Goal: Entertainment & Leisure: Browse casually

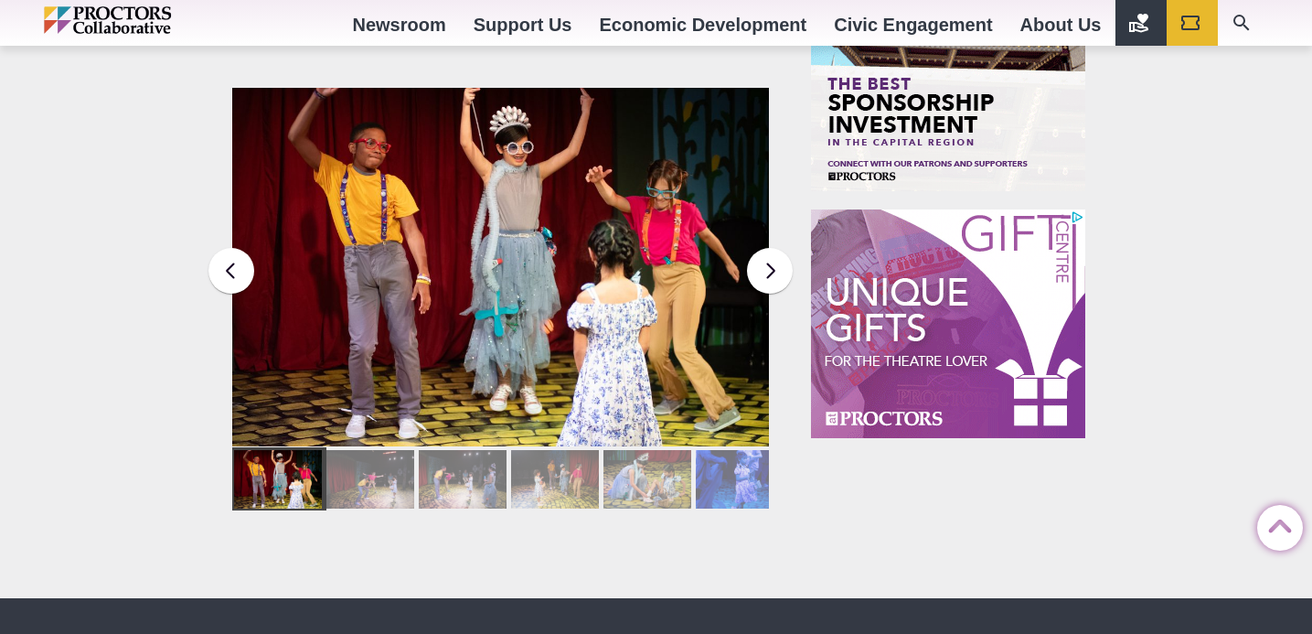
scroll to position [2058, 0]
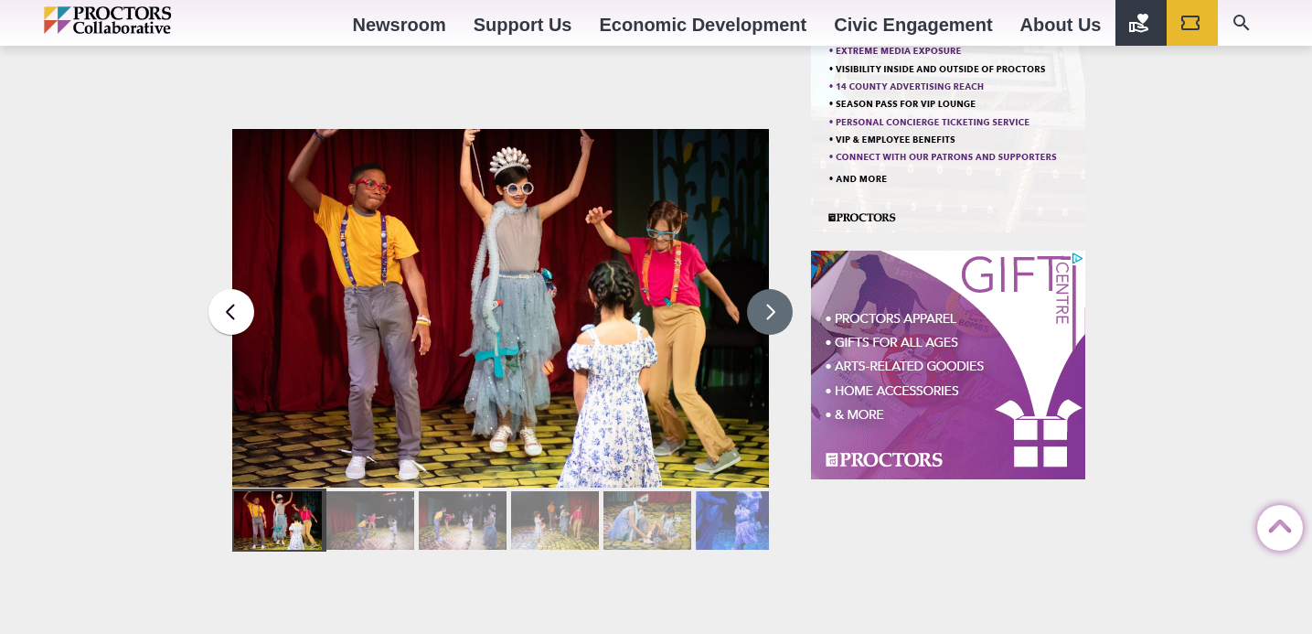
click at [775, 305] on button at bounding box center [770, 312] width 46 height 46
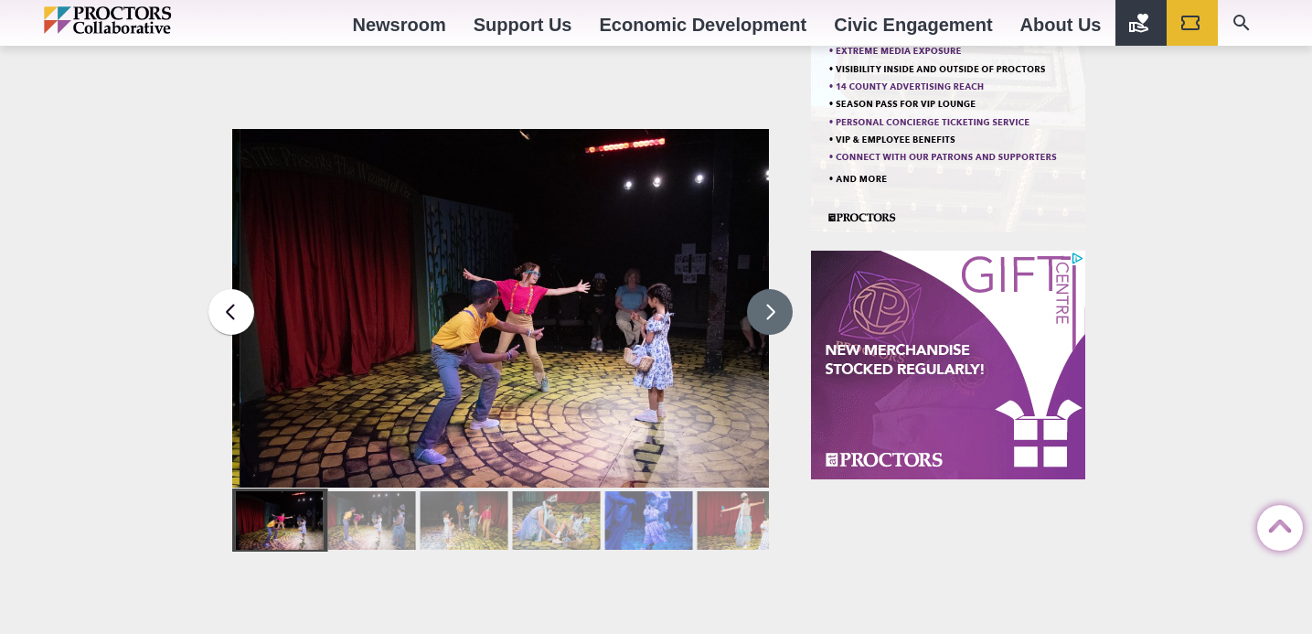
click at [775, 305] on button at bounding box center [770, 312] width 46 height 46
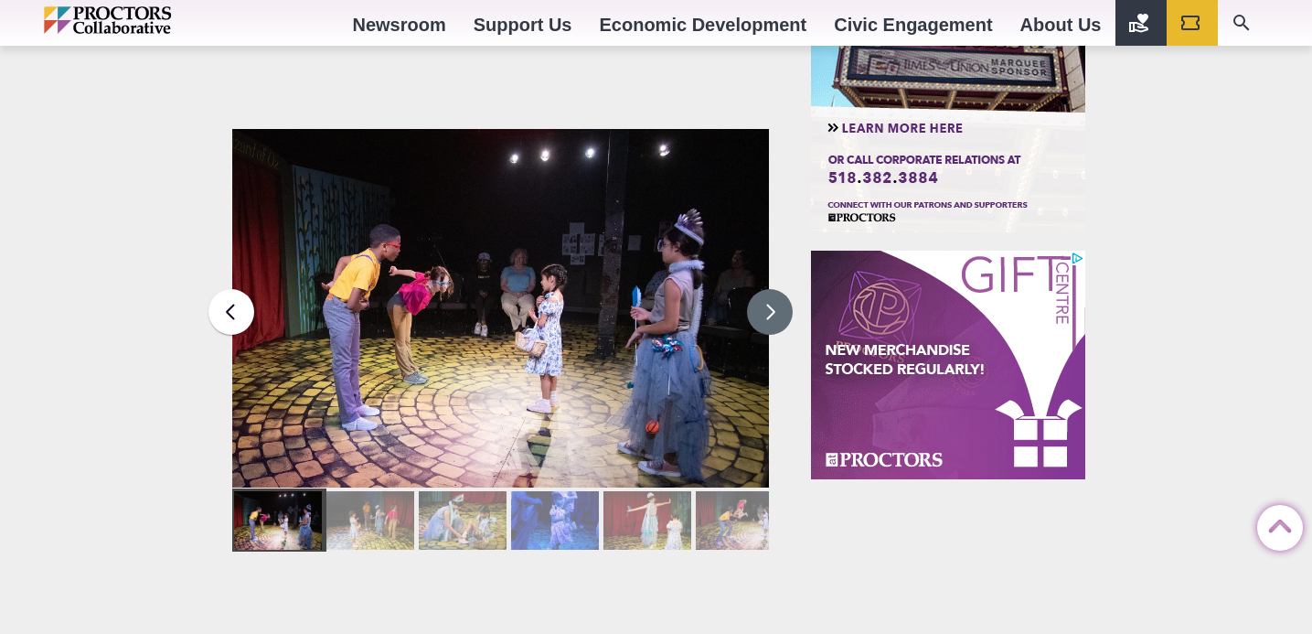
click at [775, 305] on button at bounding box center [770, 312] width 46 height 46
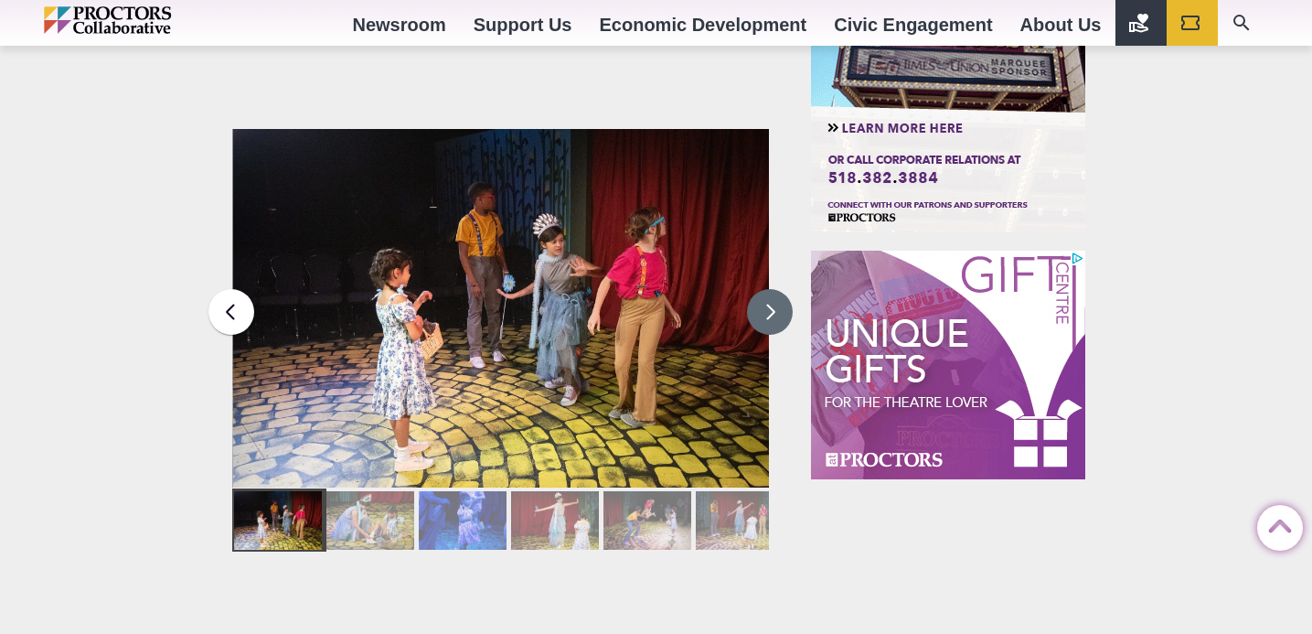
click at [775, 305] on button at bounding box center [770, 312] width 46 height 46
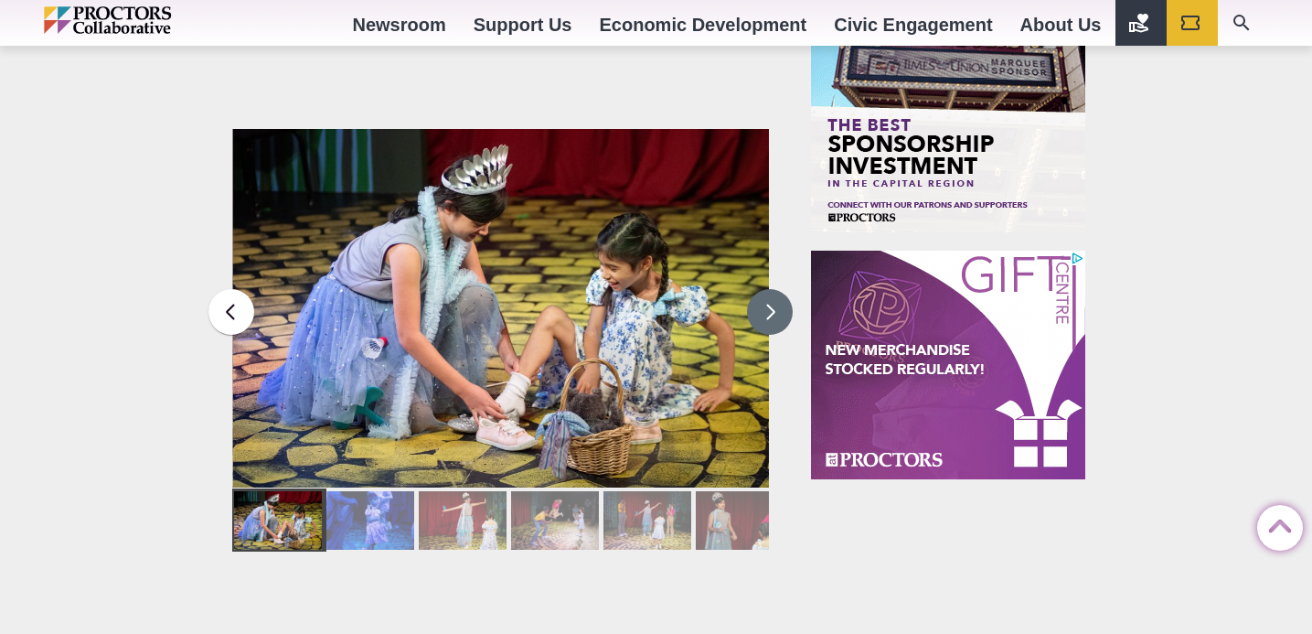
click at [775, 305] on button at bounding box center [770, 312] width 46 height 46
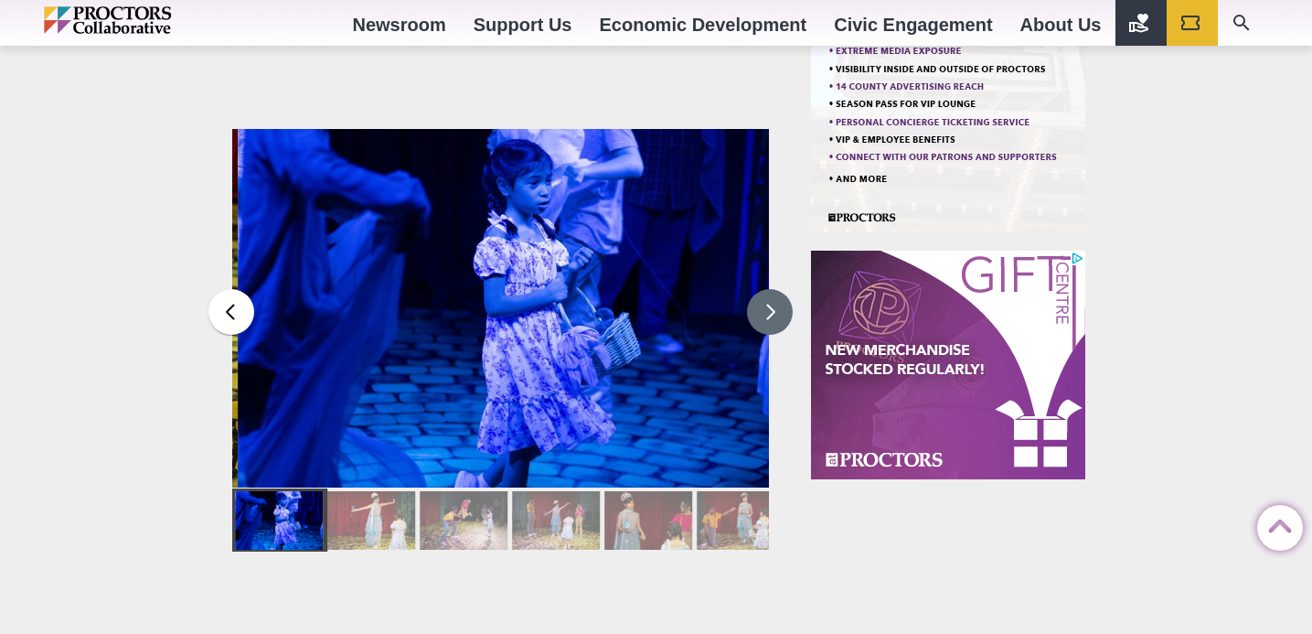
click at [775, 305] on button at bounding box center [770, 312] width 46 height 46
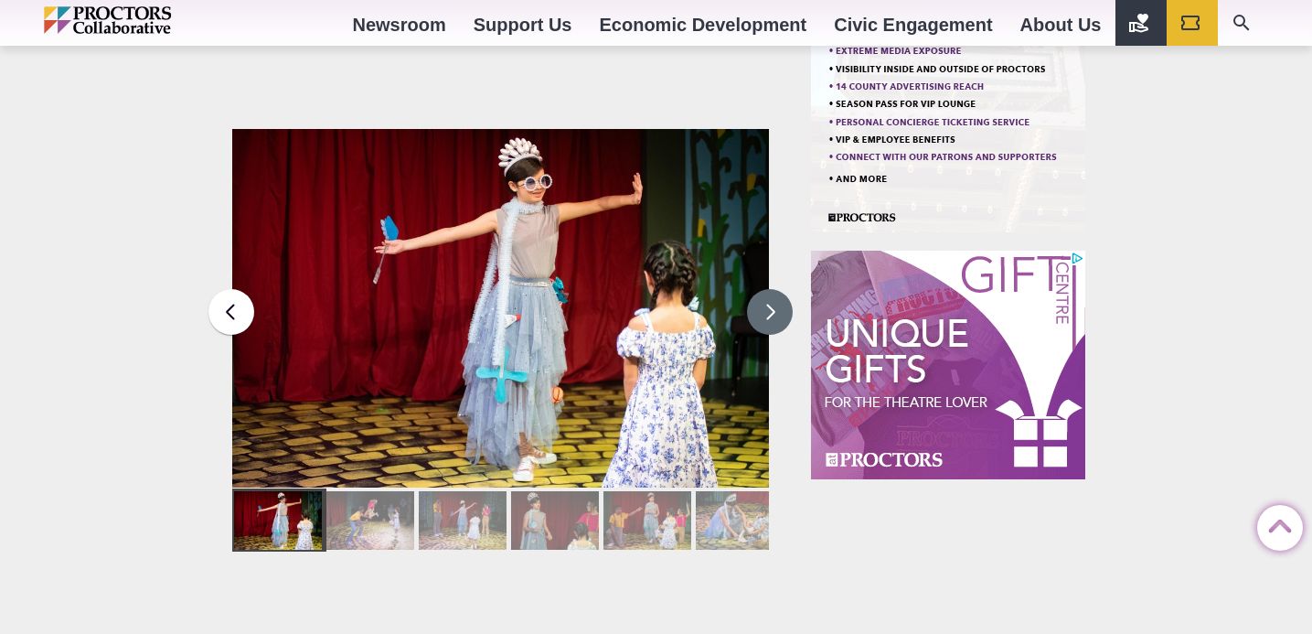
click at [775, 305] on button at bounding box center [770, 312] width 46 height 46
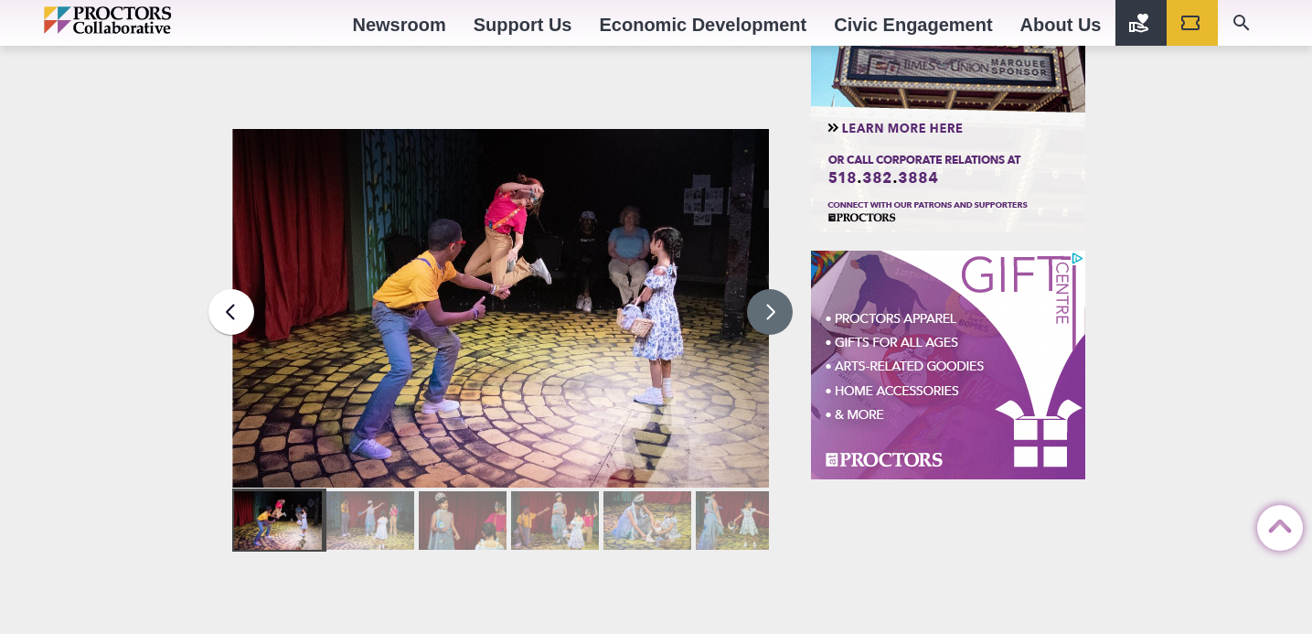
click at [775, 305] on button at bounding box center [770, 312] width 46 height 46
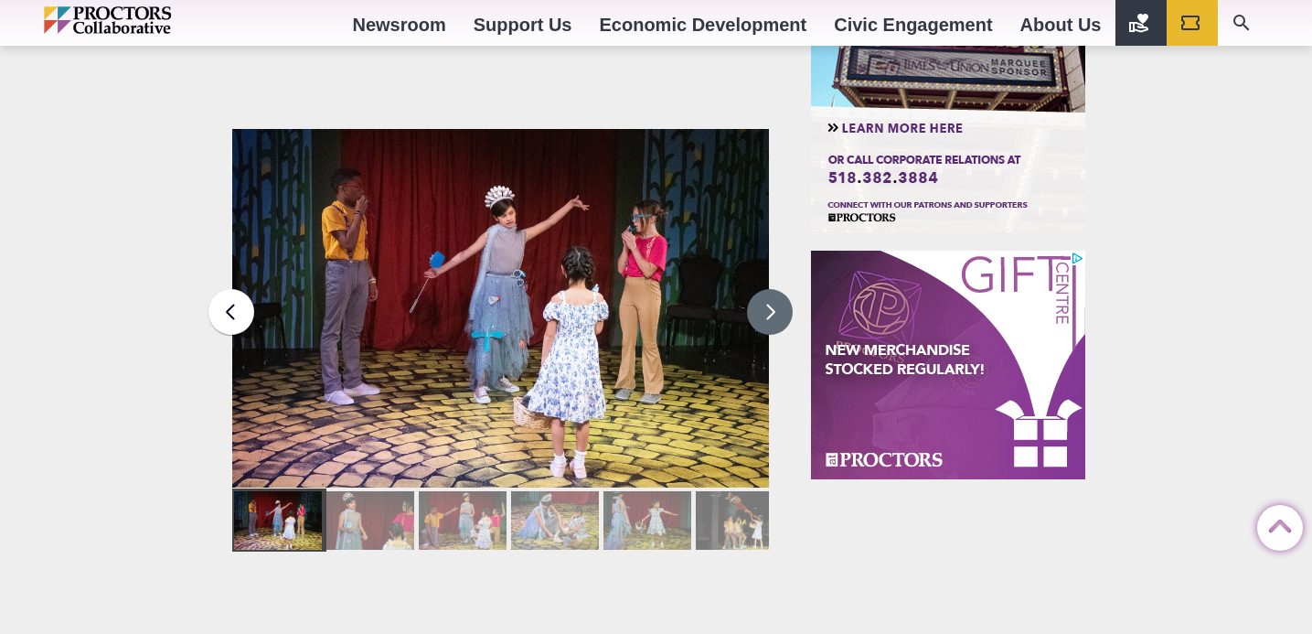
click at [775, 305] on button at bounding box center [770, 312] width 46 height 46
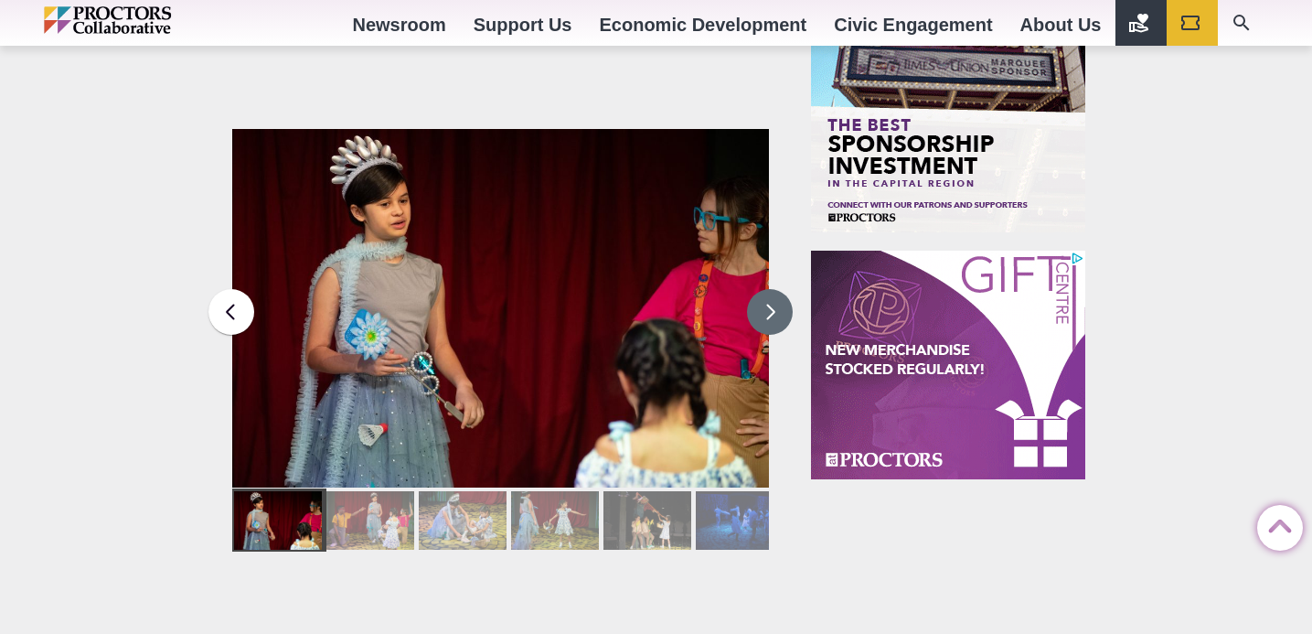
click at [775, 305] on button at bounding box center [770, 312] width 46 height 46
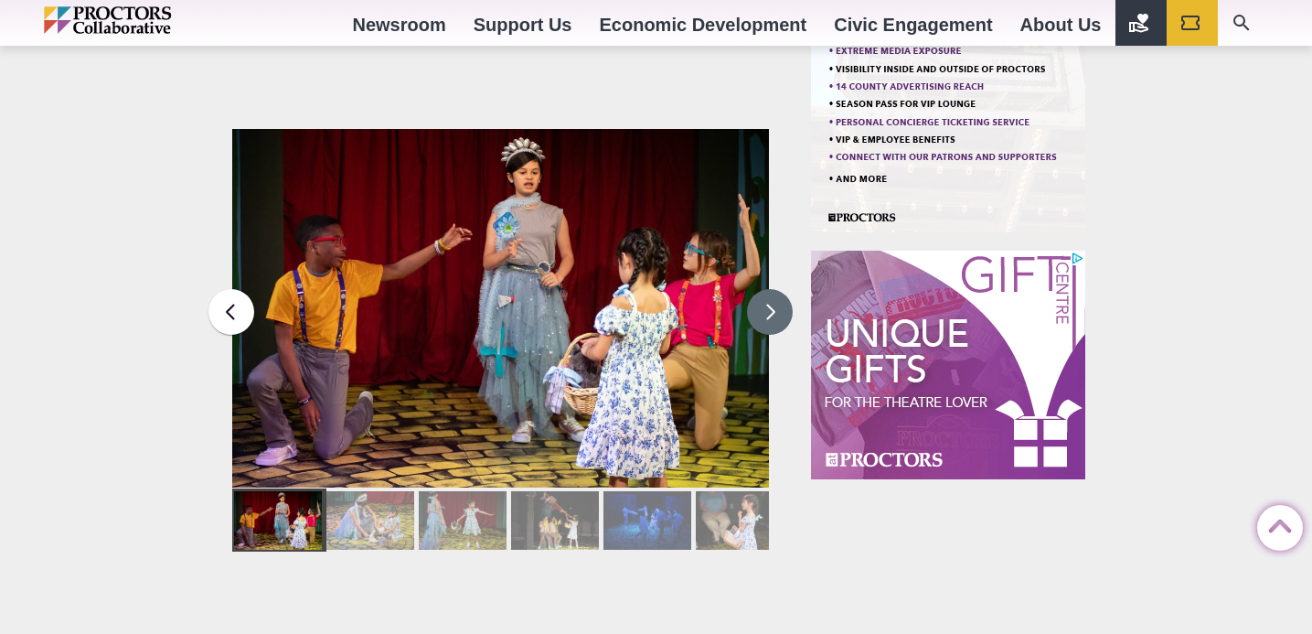
click at [775, 305] on button at bounding box center [770, 312] width 46 height 46
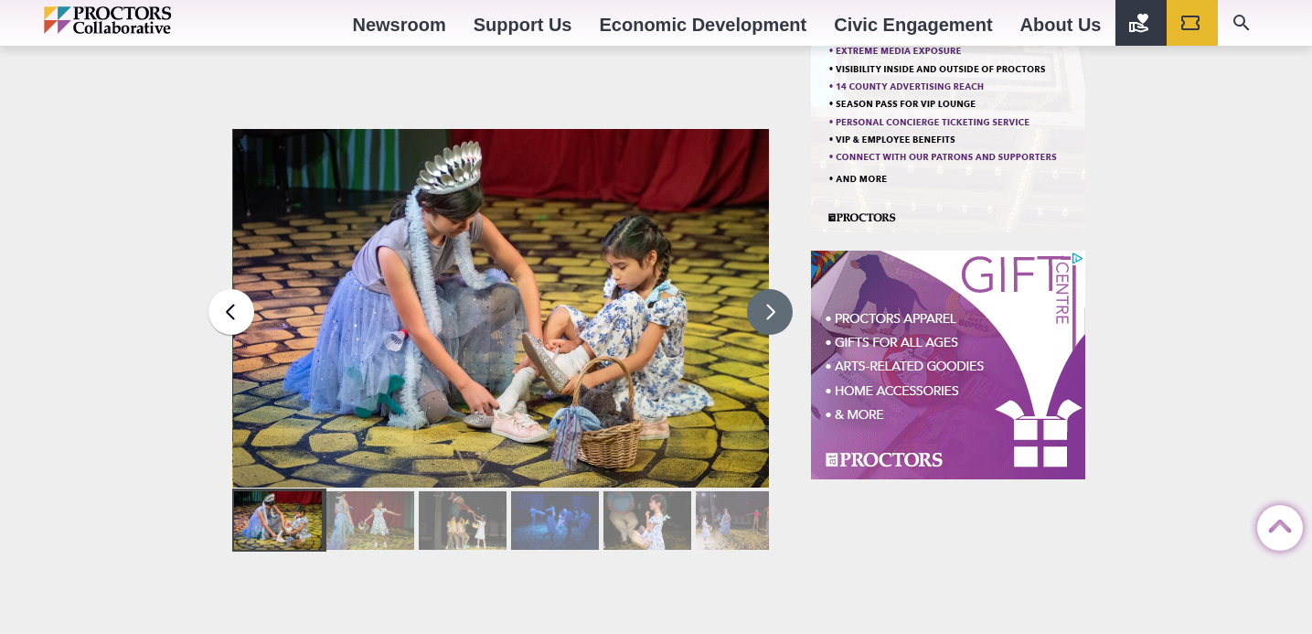
click at [775, 305] on button at bounding box center [770, 312] width 46 height 46
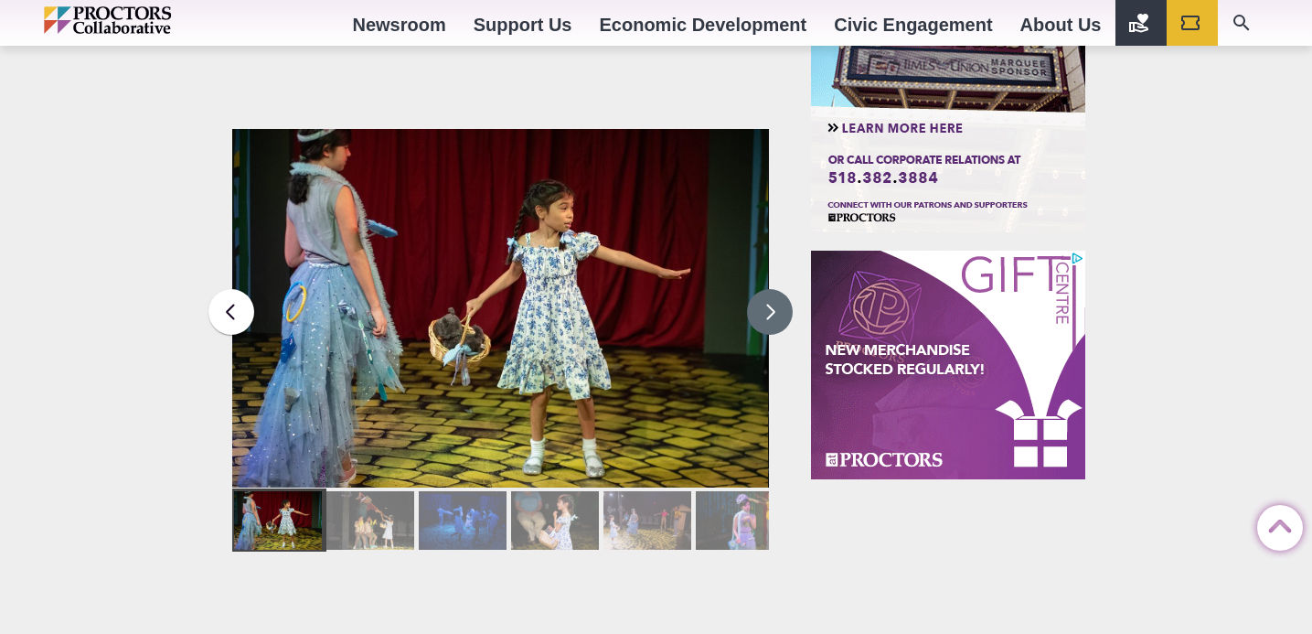
click at [772, 309] on button at bounding box center [770, 312] width 46 height 46
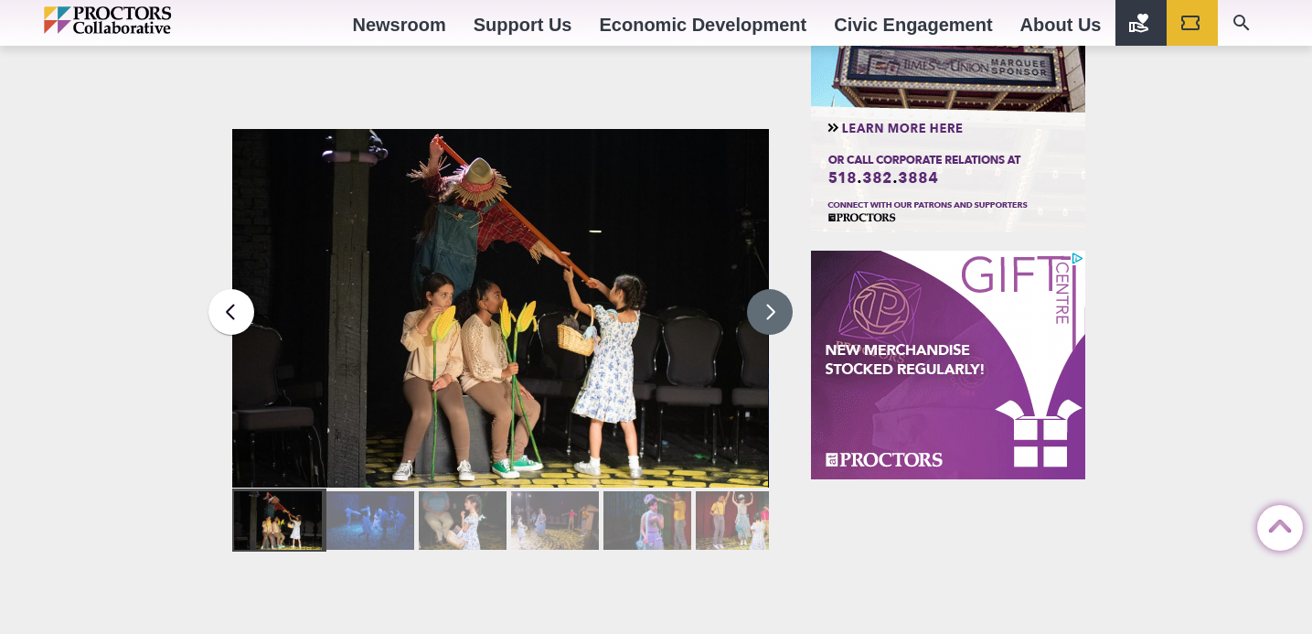
click at [774, 308] on button at bounding box center [770, 312] width 46 height 46
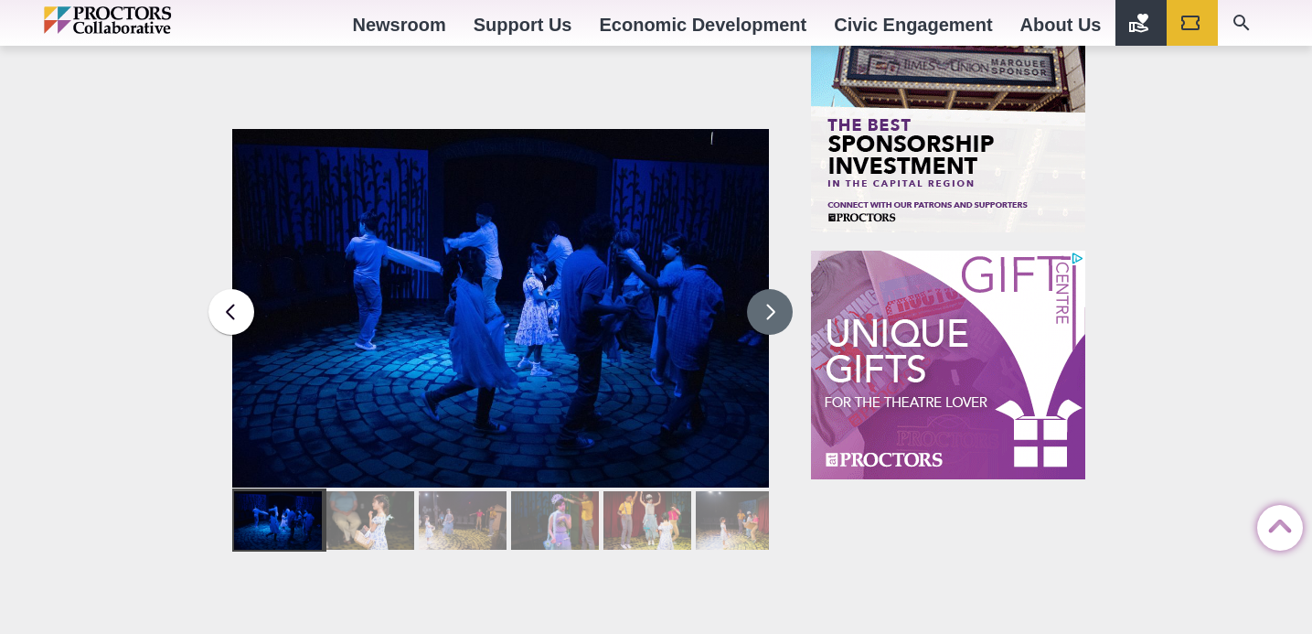
click at [775, 308] on button at bounding box center [770, 312] width 46 height 46
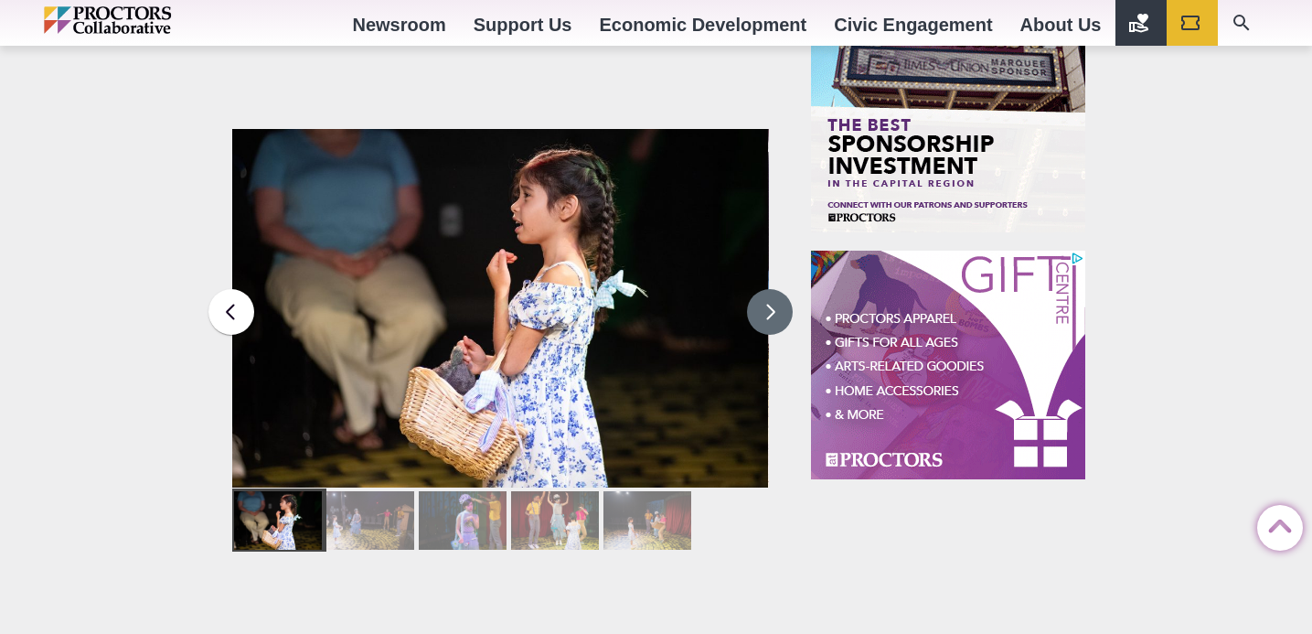
click at [775, 308] on button at bounding box center [770, 312] width 46 height 46
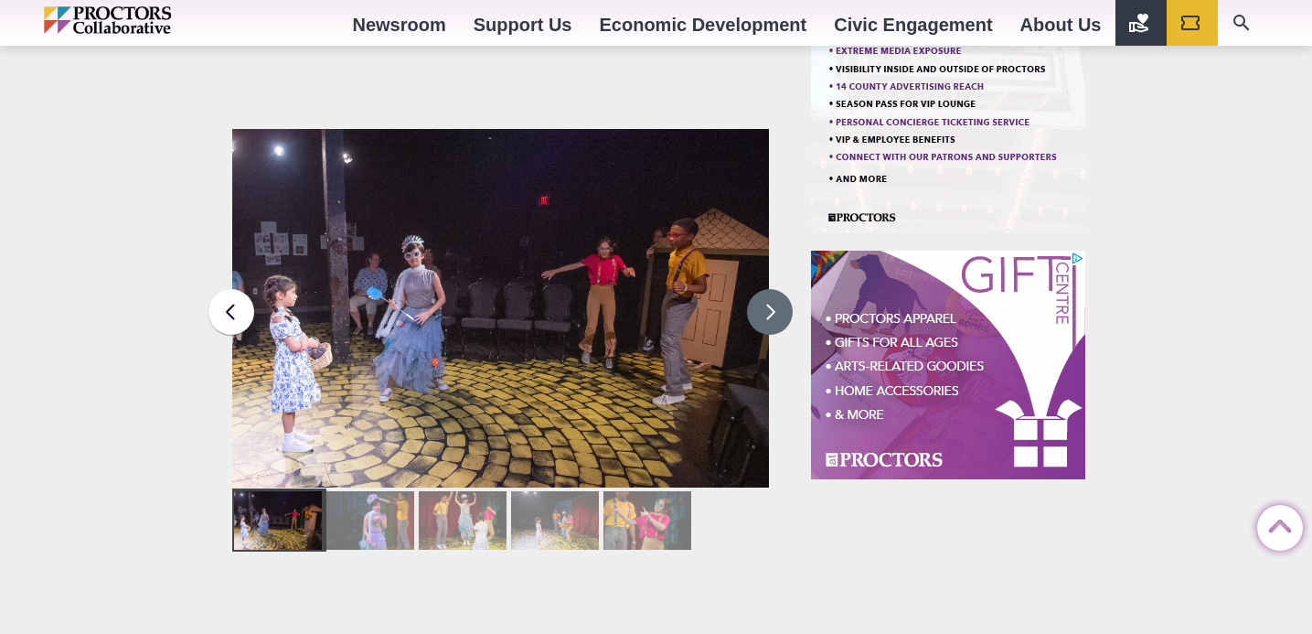
click at [780, 308] on button at bounding box center [770, 312] width 46 height 46
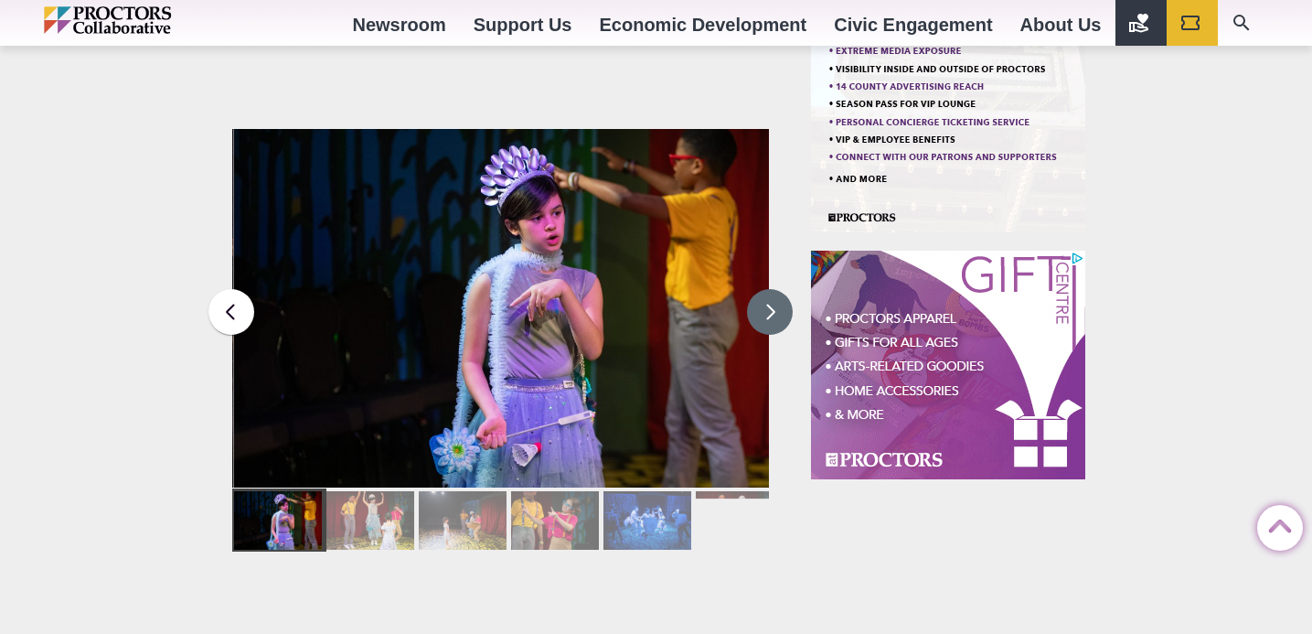
click at [780, 308] on button at bounding box center [770, 312] width 46 height 46
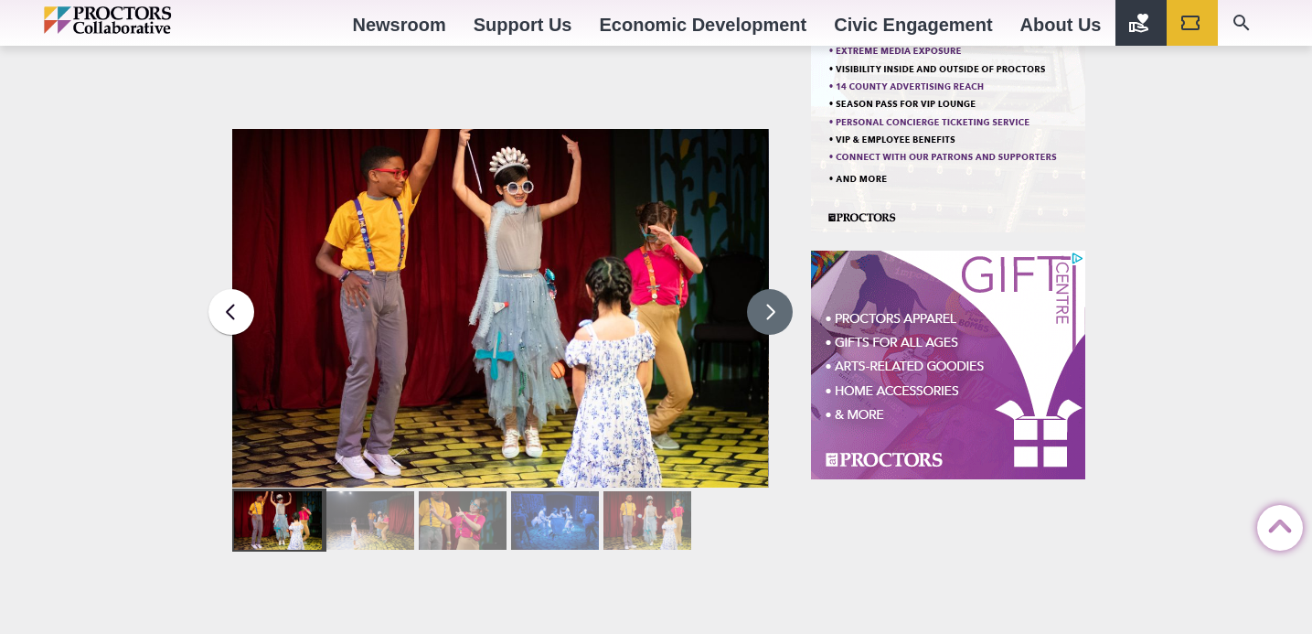
click at [780, 308] on button at bounding box center [770, 312] width 46 height 46
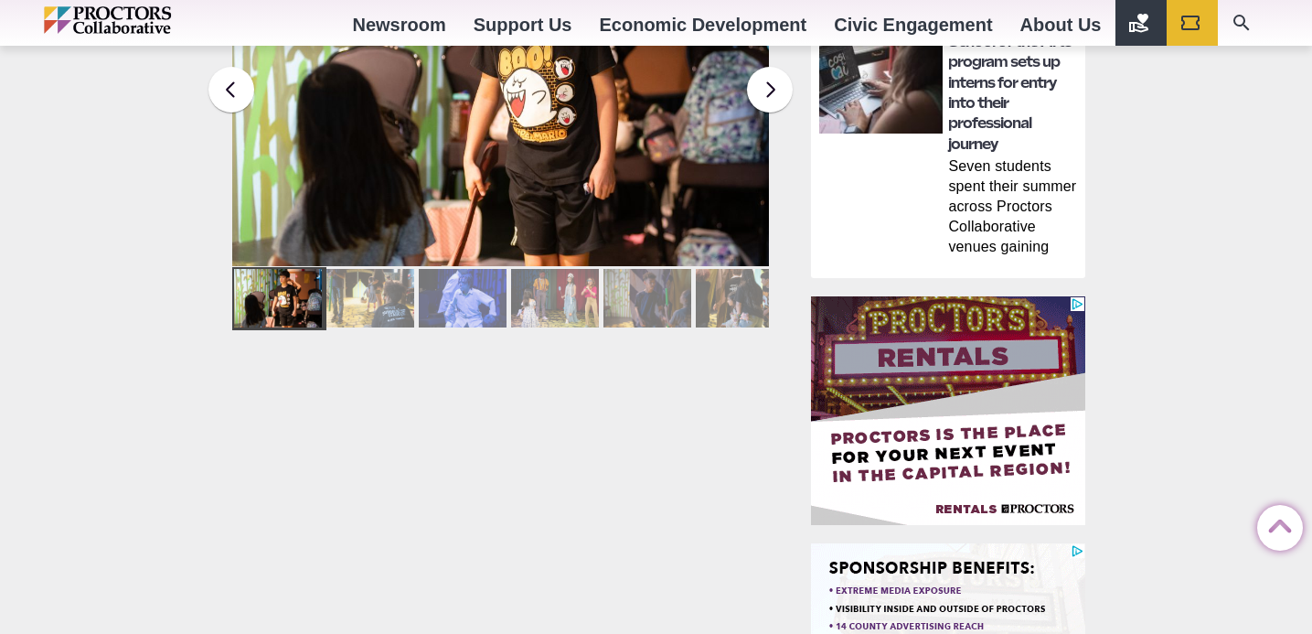
scroll to position [1403, 0]
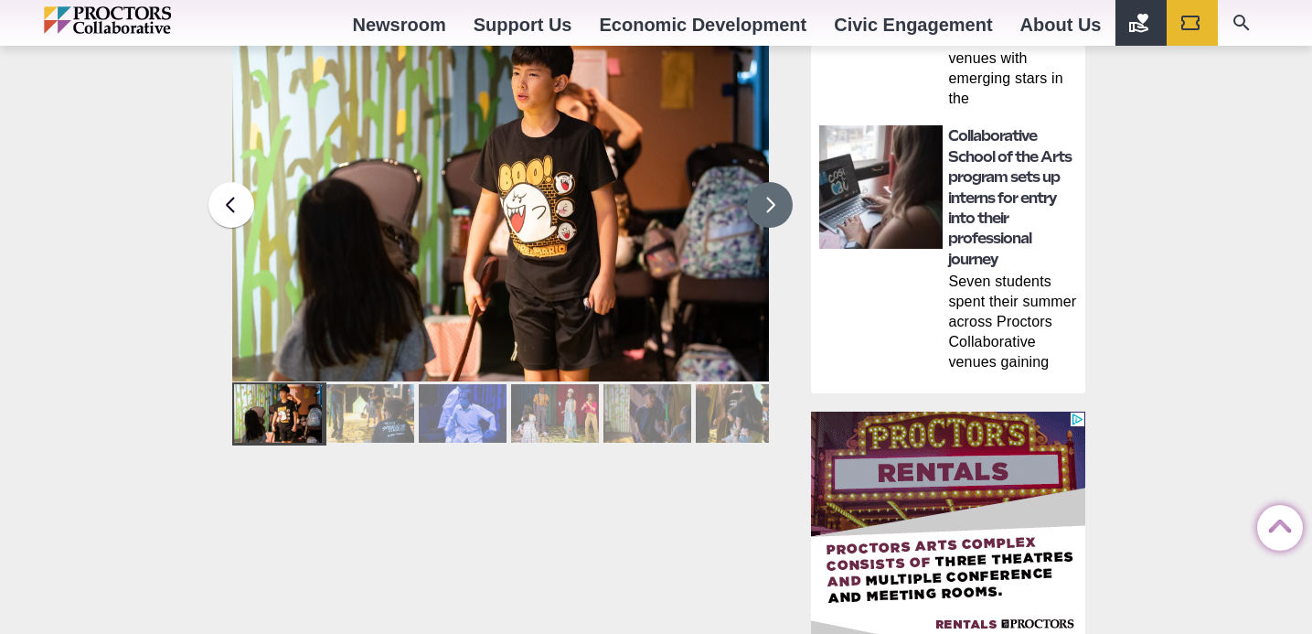
click at [763, 212] on button at bounding box center [770, 205] width 46 height 46
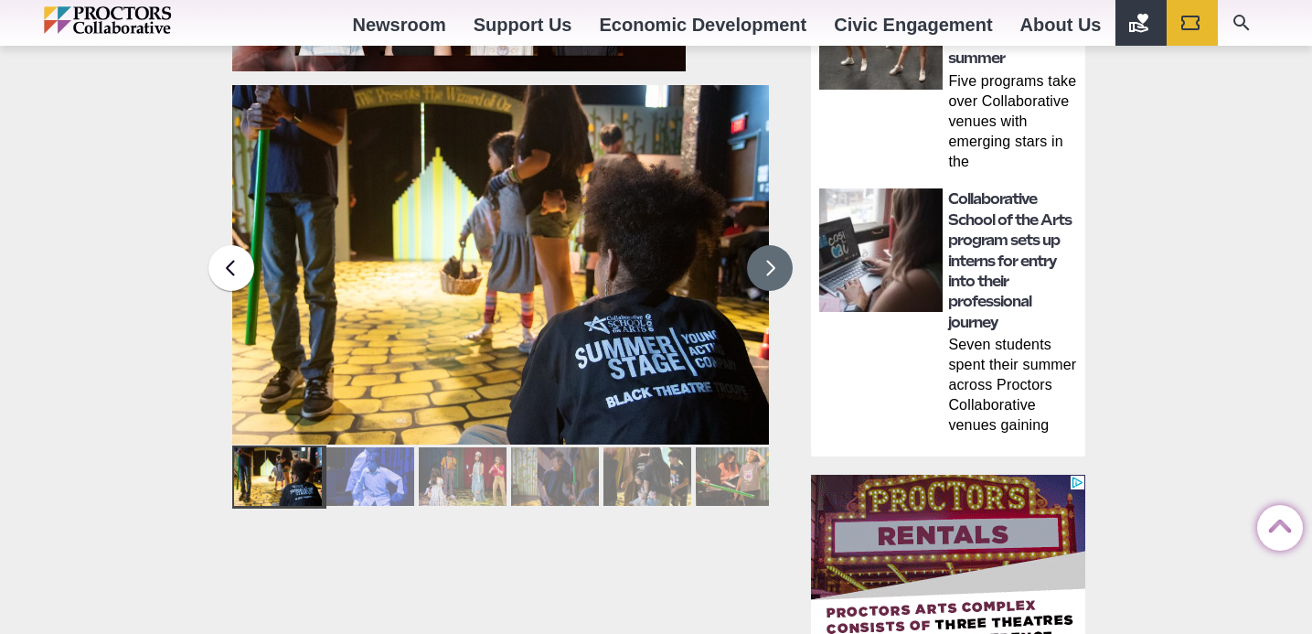
scroll to position [1321, 0]
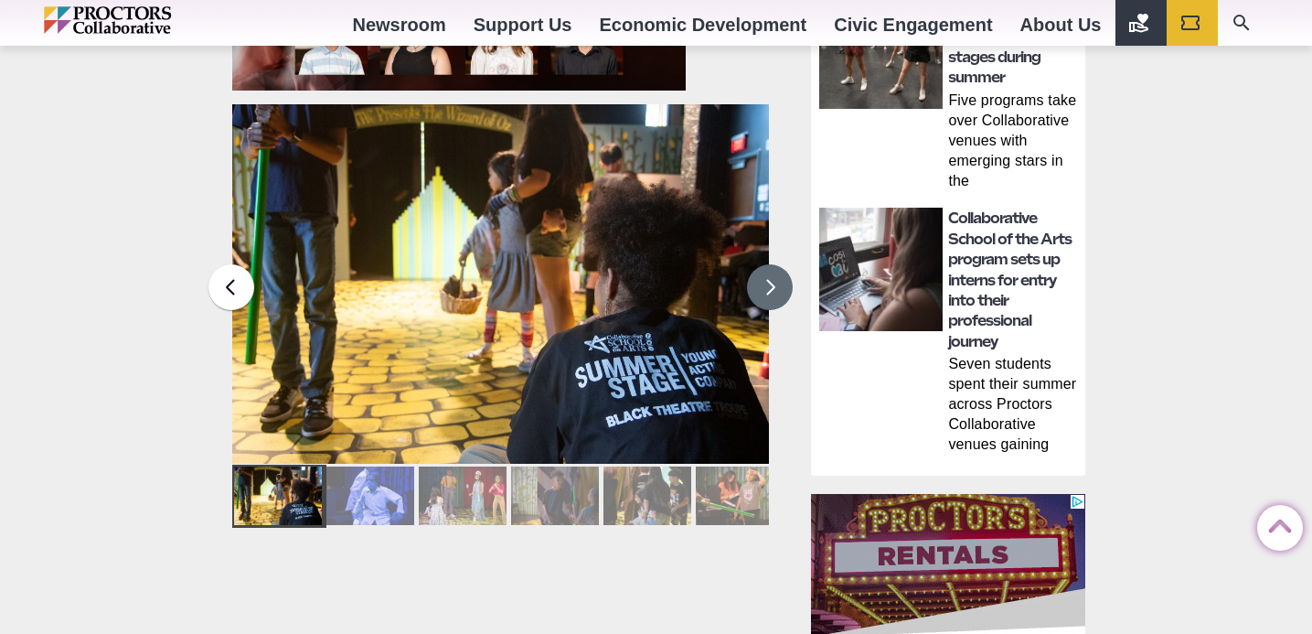
click at [773, 295] on button at bounding box center [770, 287] width 46 height 46
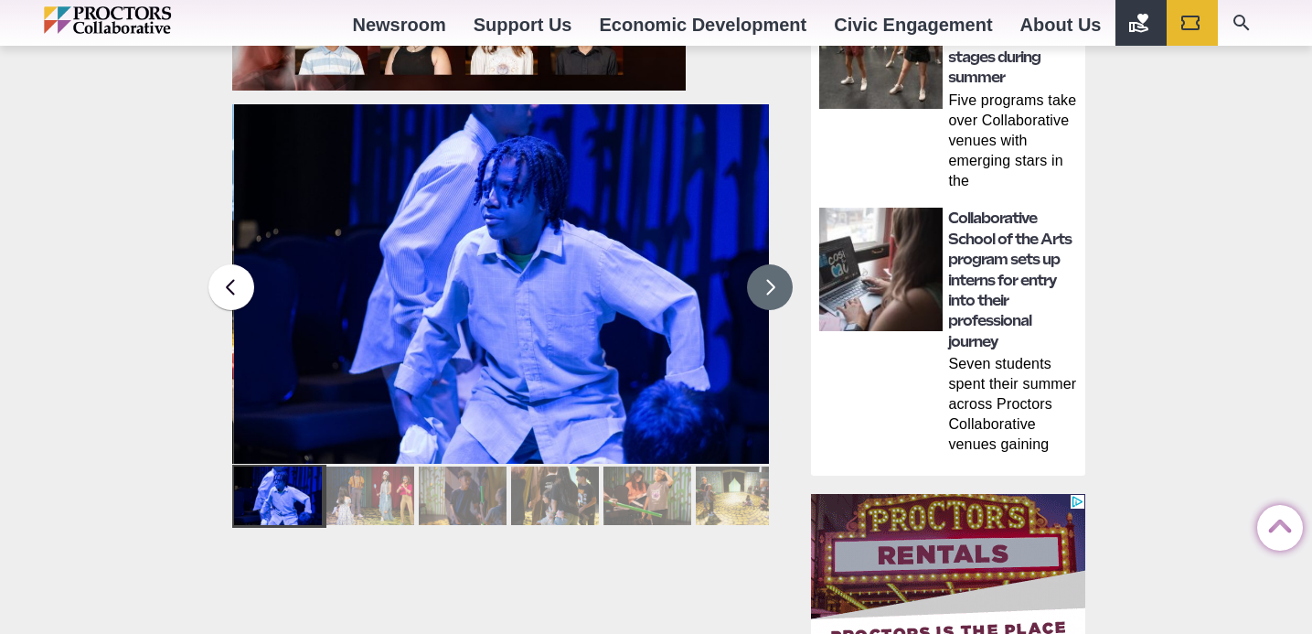
click at [773, 295] on button at bounding box center [770, 287] width 46 height 46
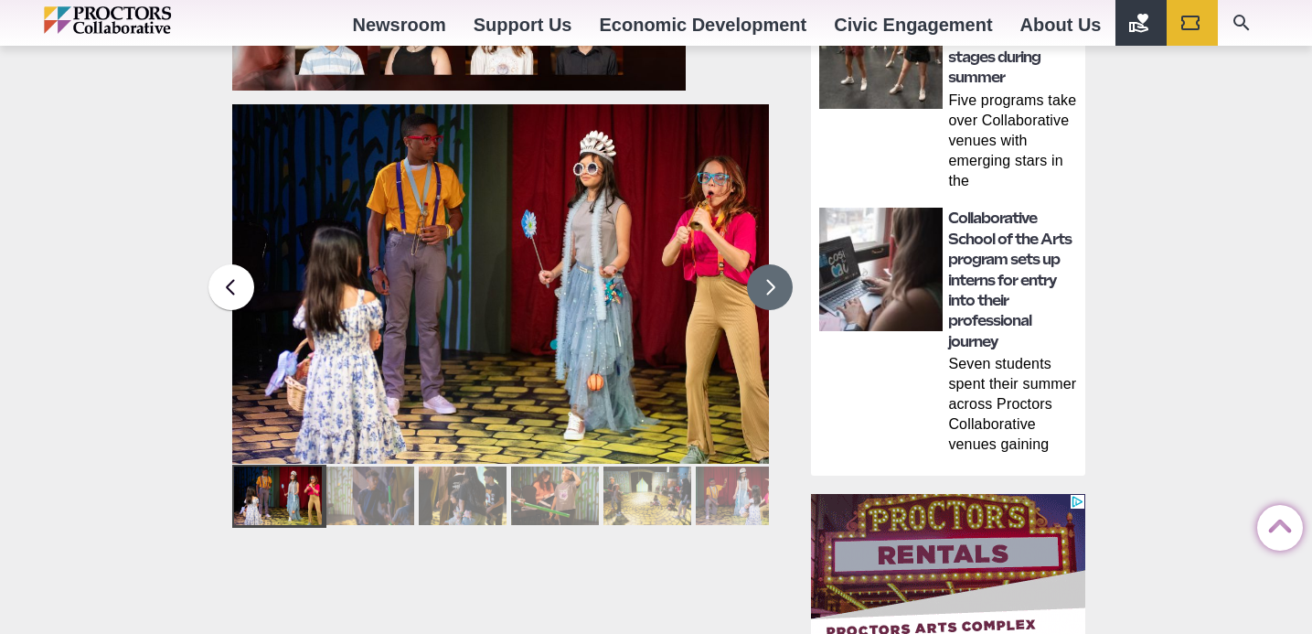
click at [773, 295] on button at bounding box center [770, 287] width 46 height 46
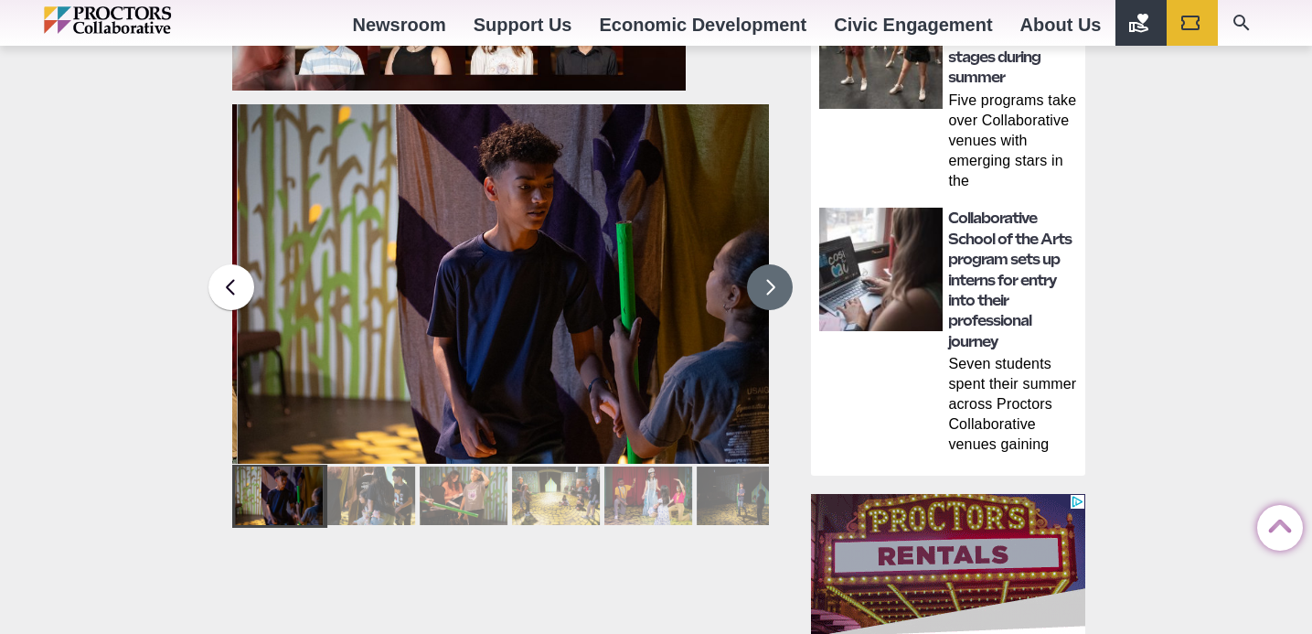
click at [773, 295] on button at bounding box center [770, 287] width 46 height 46
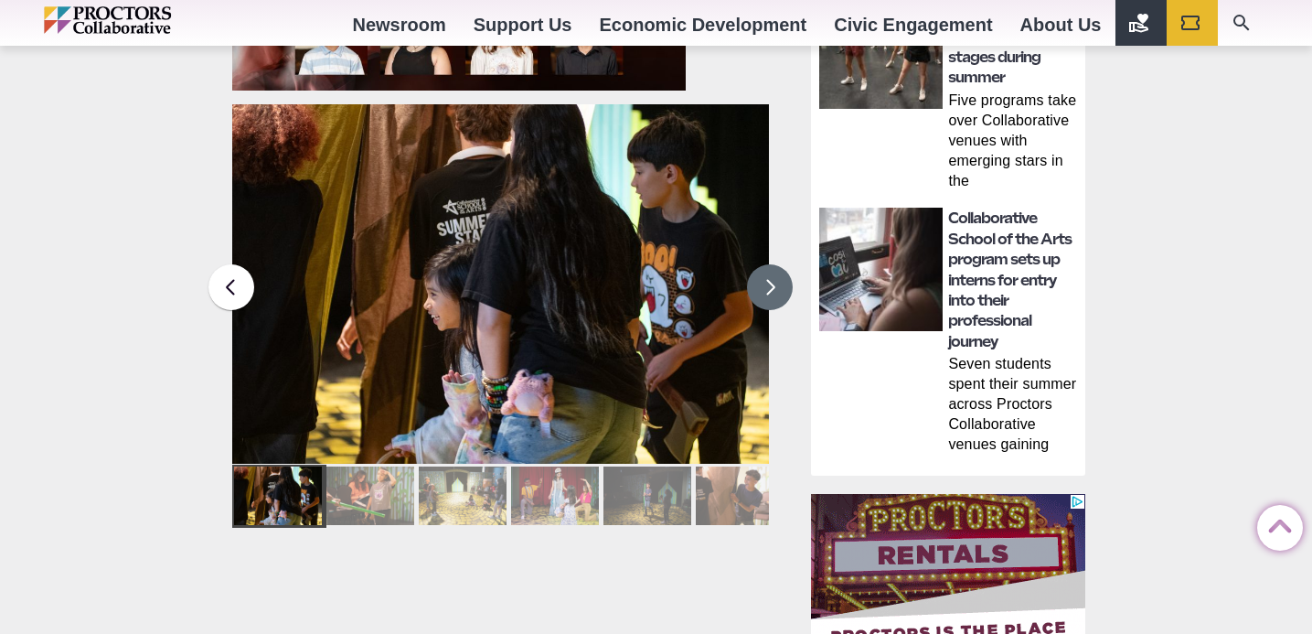
click at [763, 283] on button at bounding box center [770, 287] width 46 height 46
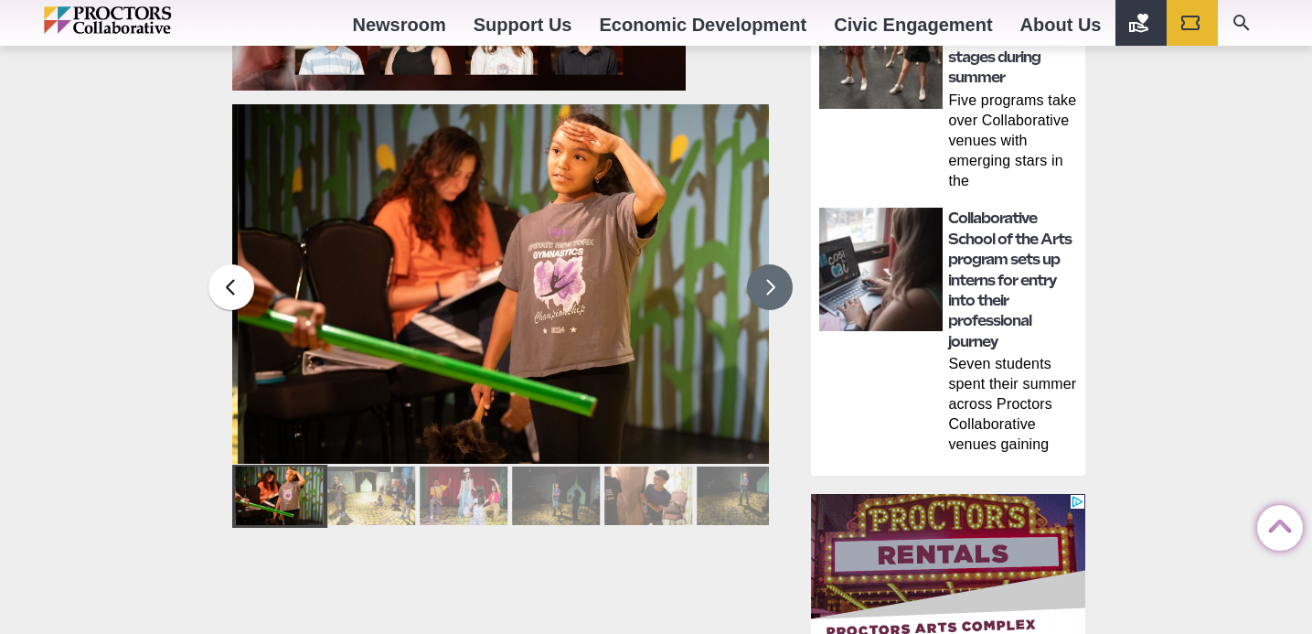
click at [767, 281] on button at bounding box center [770, 287] width 46 height 46
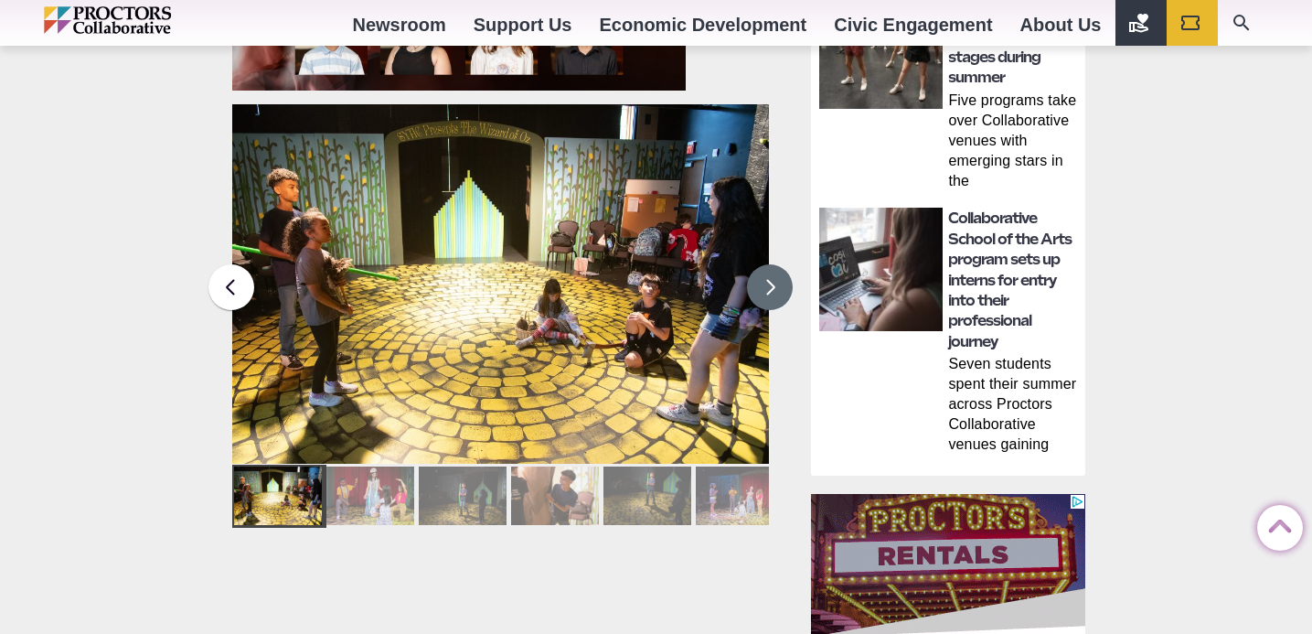
click at [773, 281] on button at bounding box center [770, 287] width 46 height 46
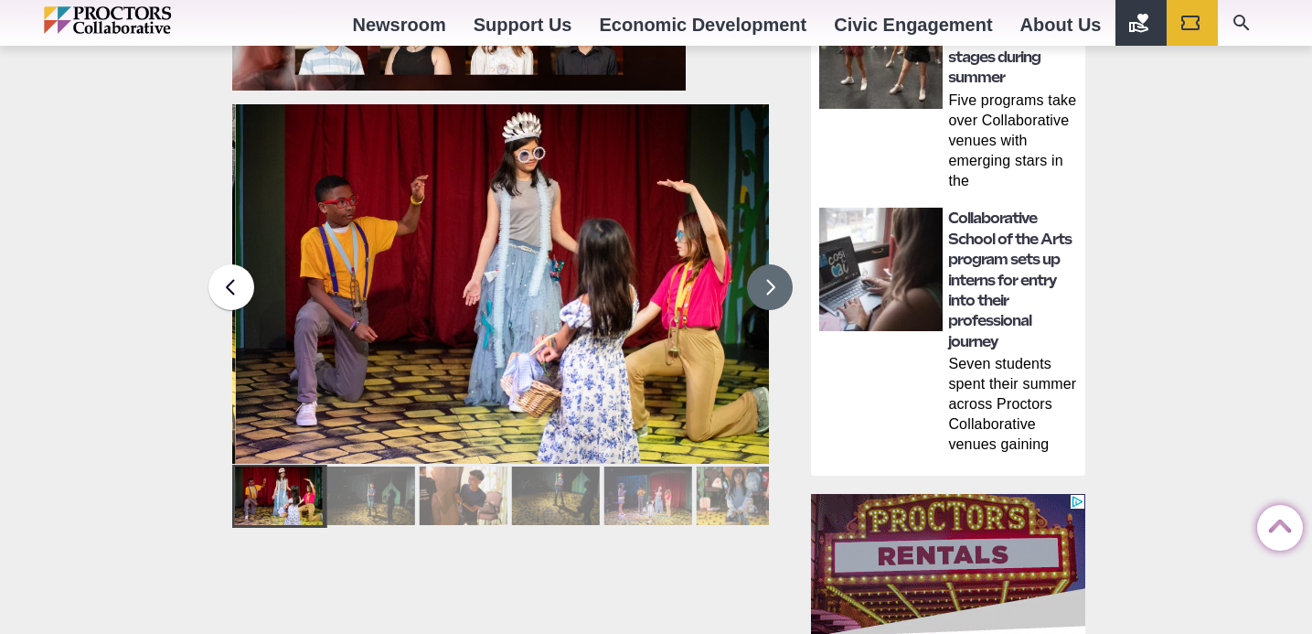
click at [775, 280] on button at bounding box center [770, 287] width 46 height 46
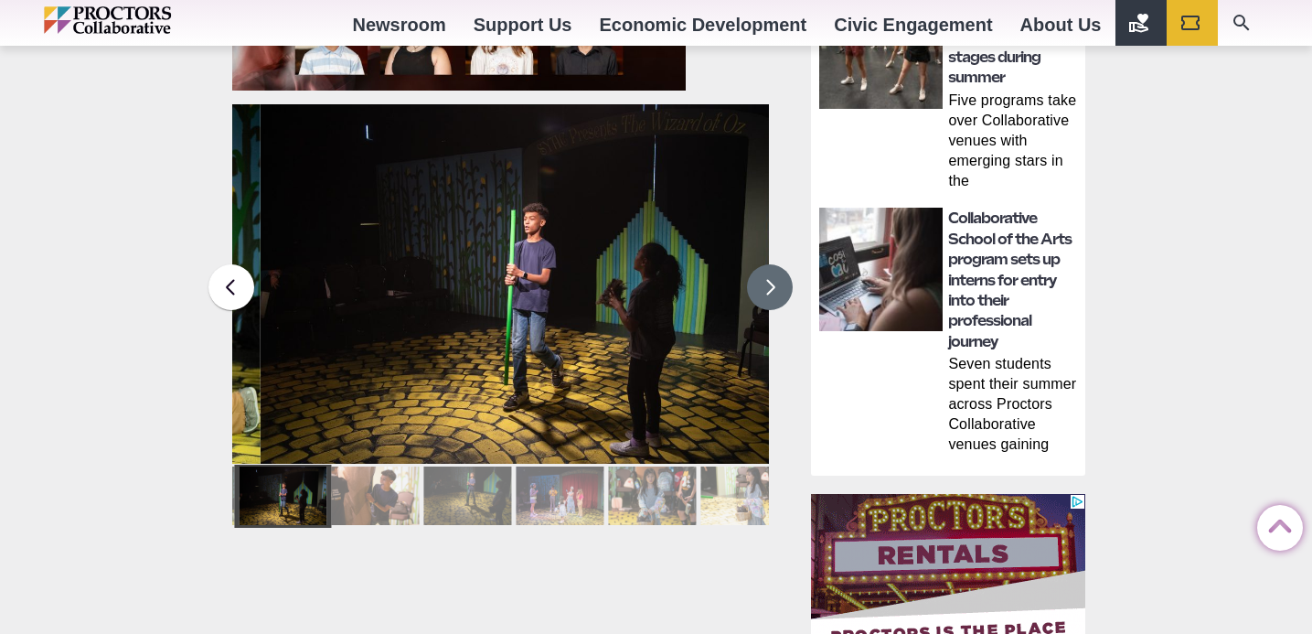
click at [775, 280] on button at bounding box center [770, 287] width 46 height 46
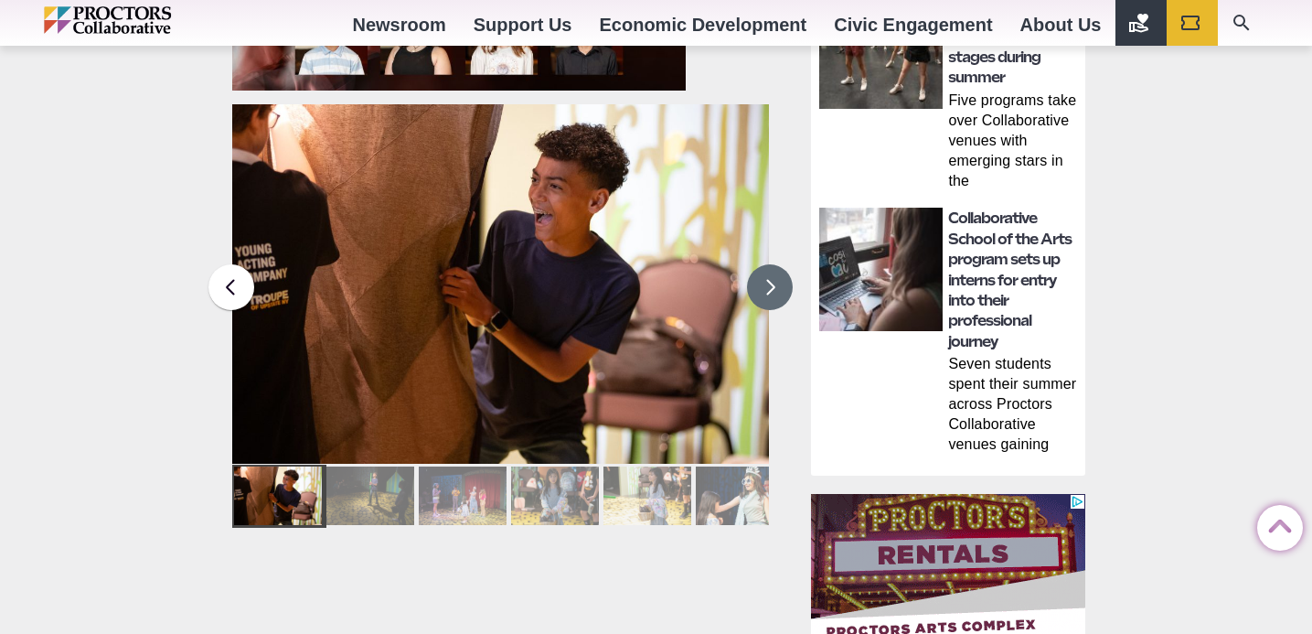
click at [775, 280] on button at bounding box center [770, 287] width 46 height 46
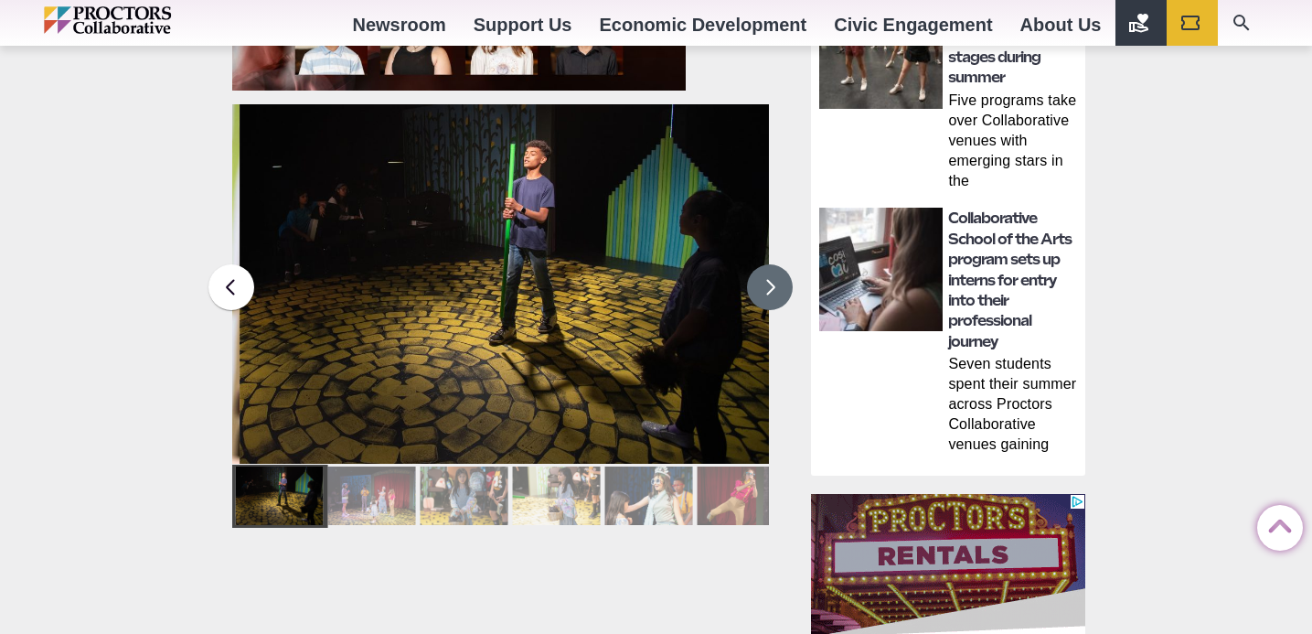
click at [777, 280] on button at bounding box center [770, 287] width 46 height 46
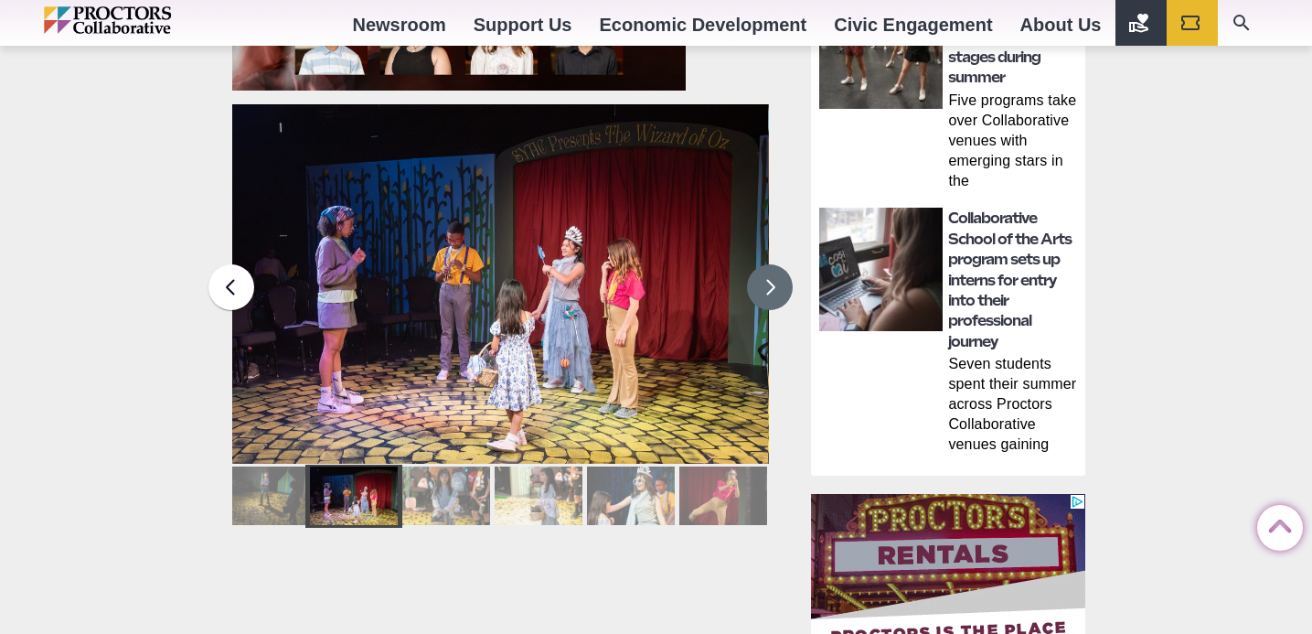
click at [777, 280] on button at bounding box center [770, 287] width 46 height 46
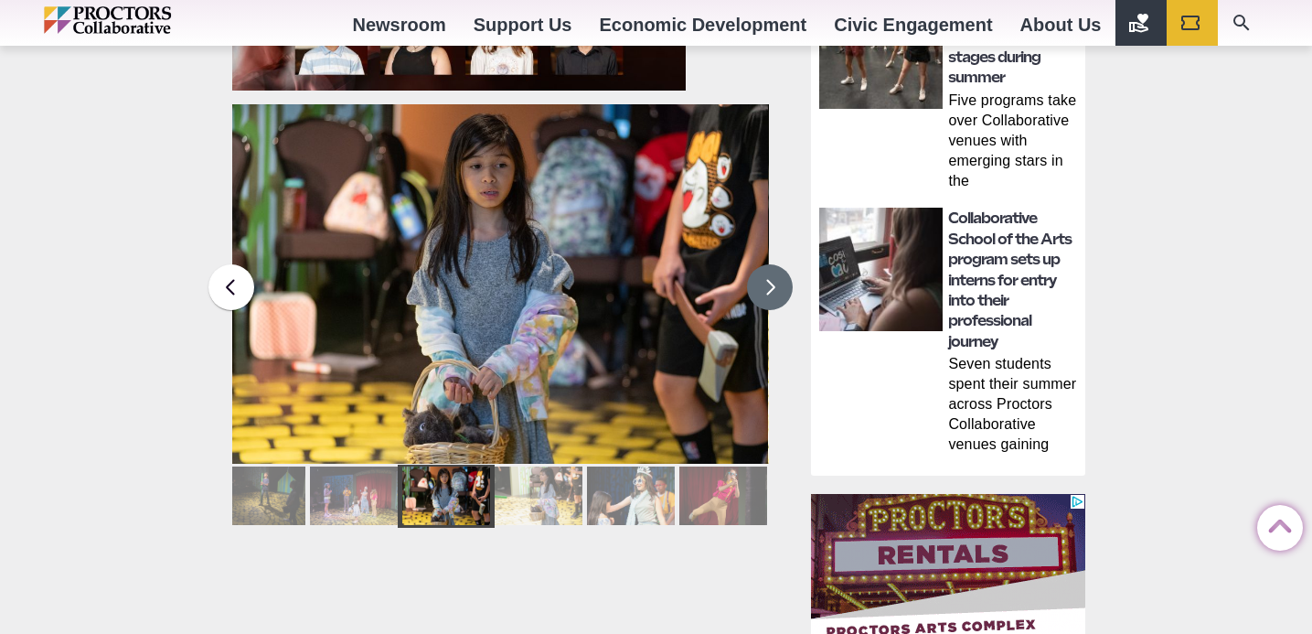
click at [779, 280] on button at bounding box center [770, 287] width 46 height 46
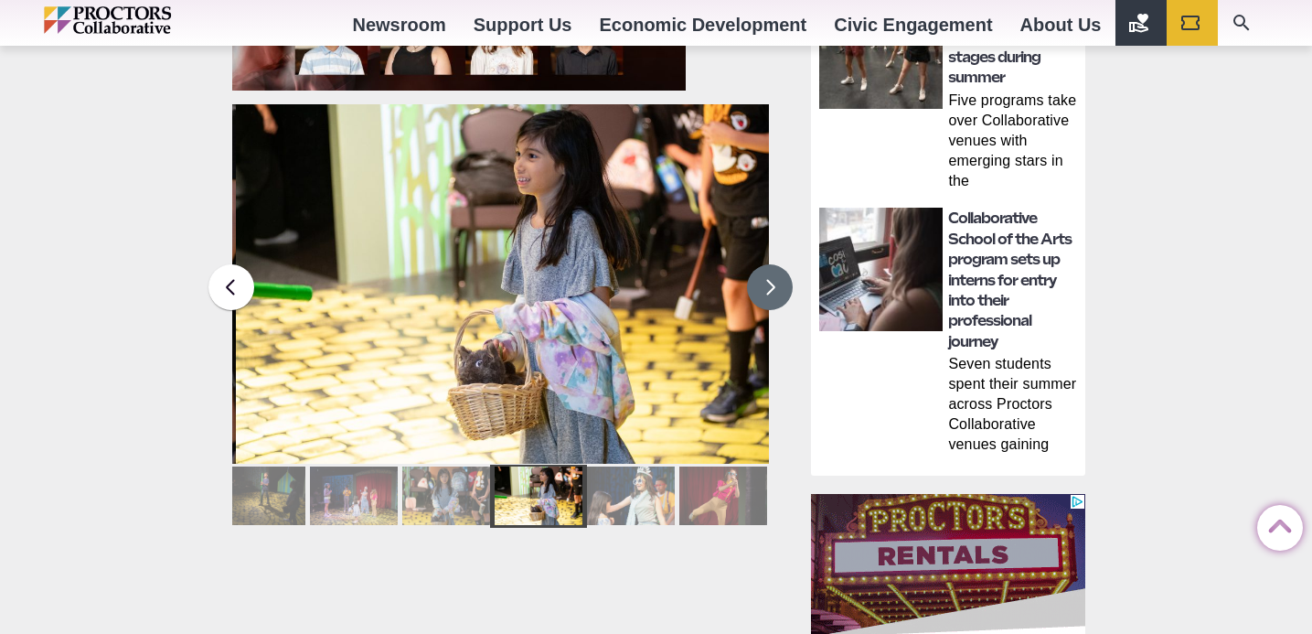
click at [782, 279] on button at bounding box center [770, 287] width 46 height 46
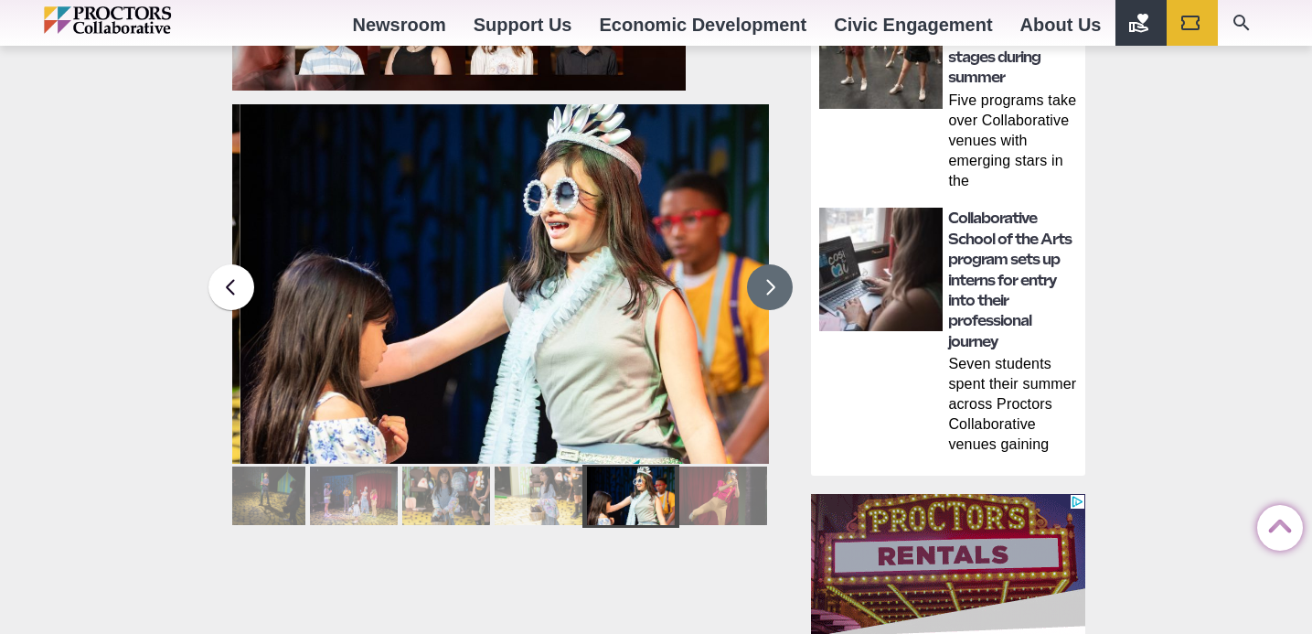
click at [783, 279] on button at bounding box center [770, 287] width 46 height 46
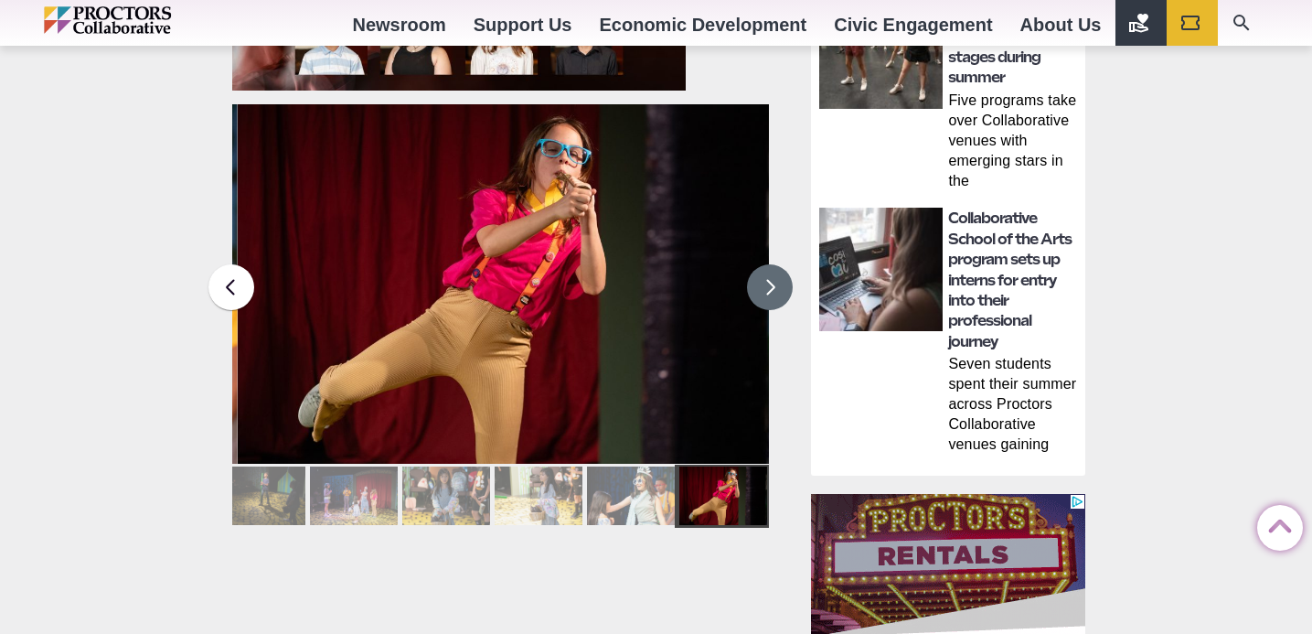
click at [785, 279] on button at bounding box center [770, 287] width 46 height 46
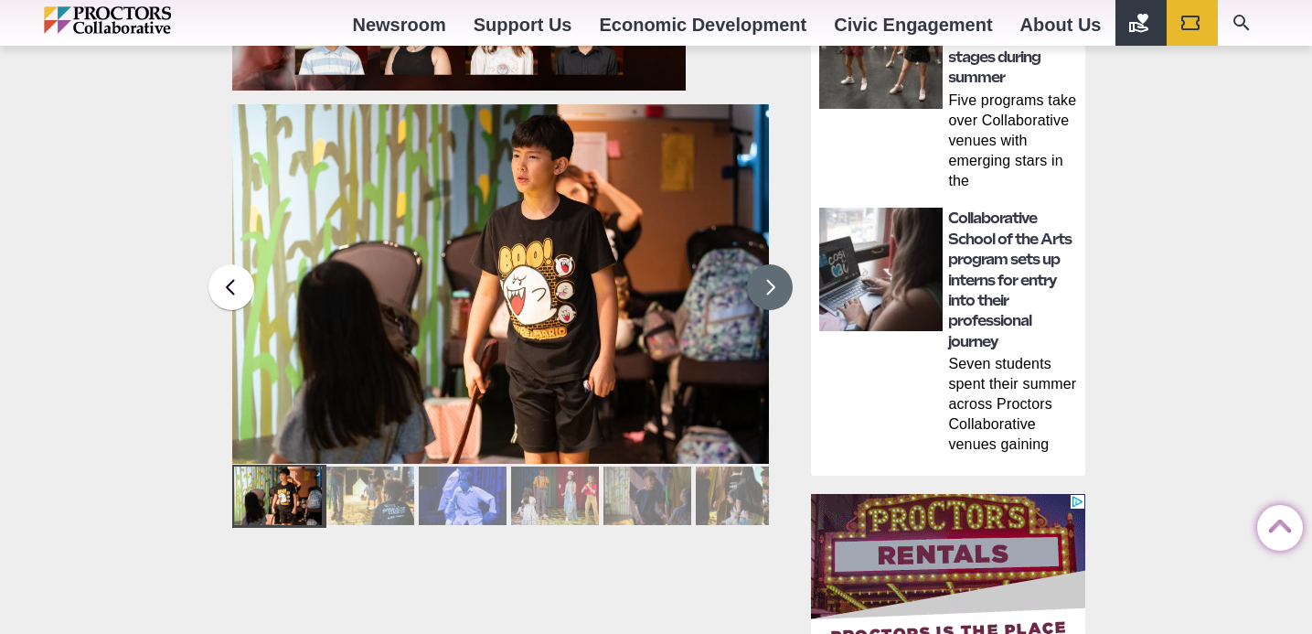
click at [786, 278] on button at bounding box center [770, 287] width 46 height 46
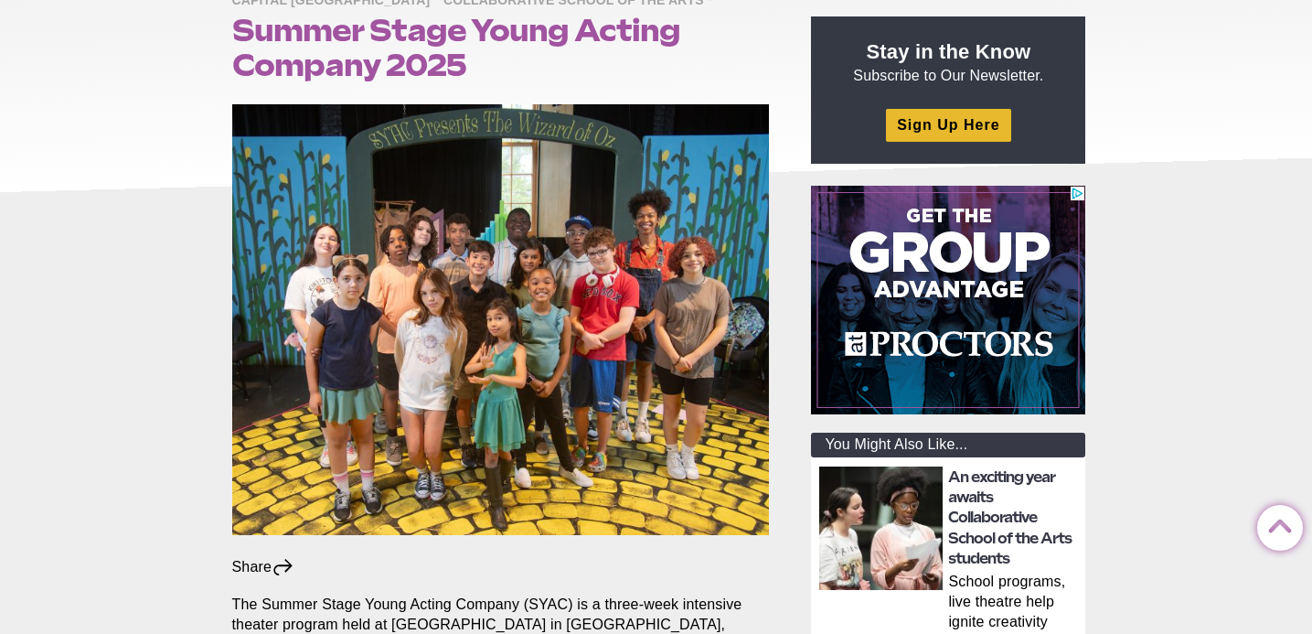
scroll to position [192, 0]
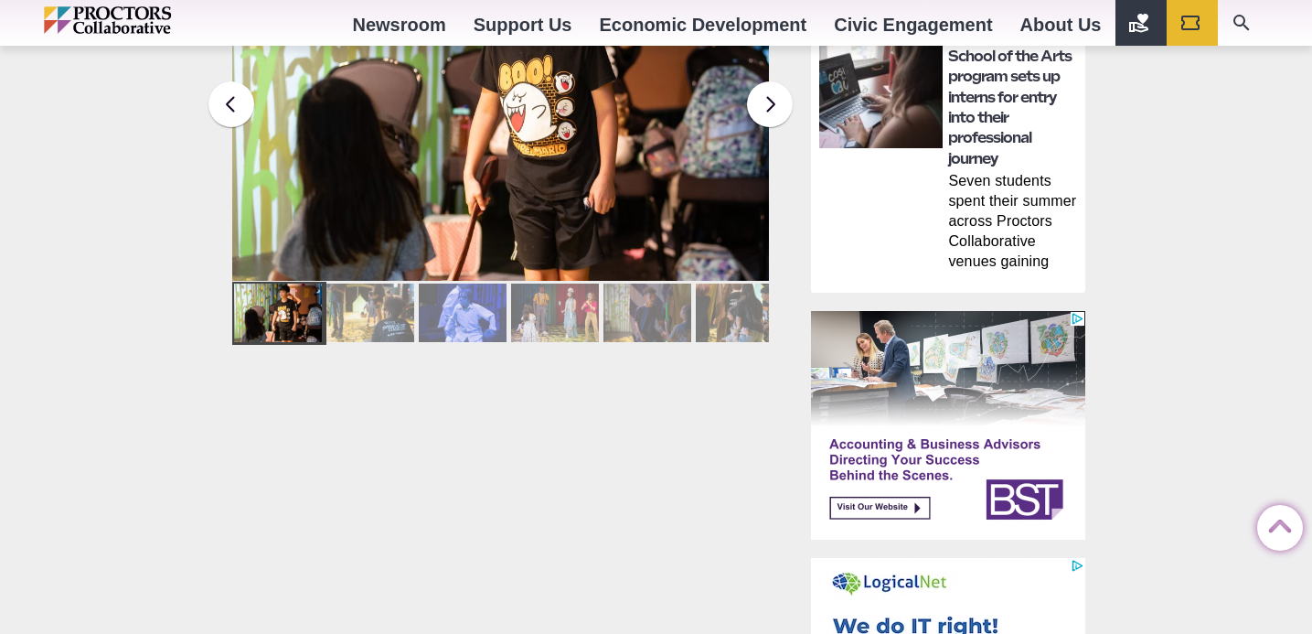
scroll to position [1331, 0]
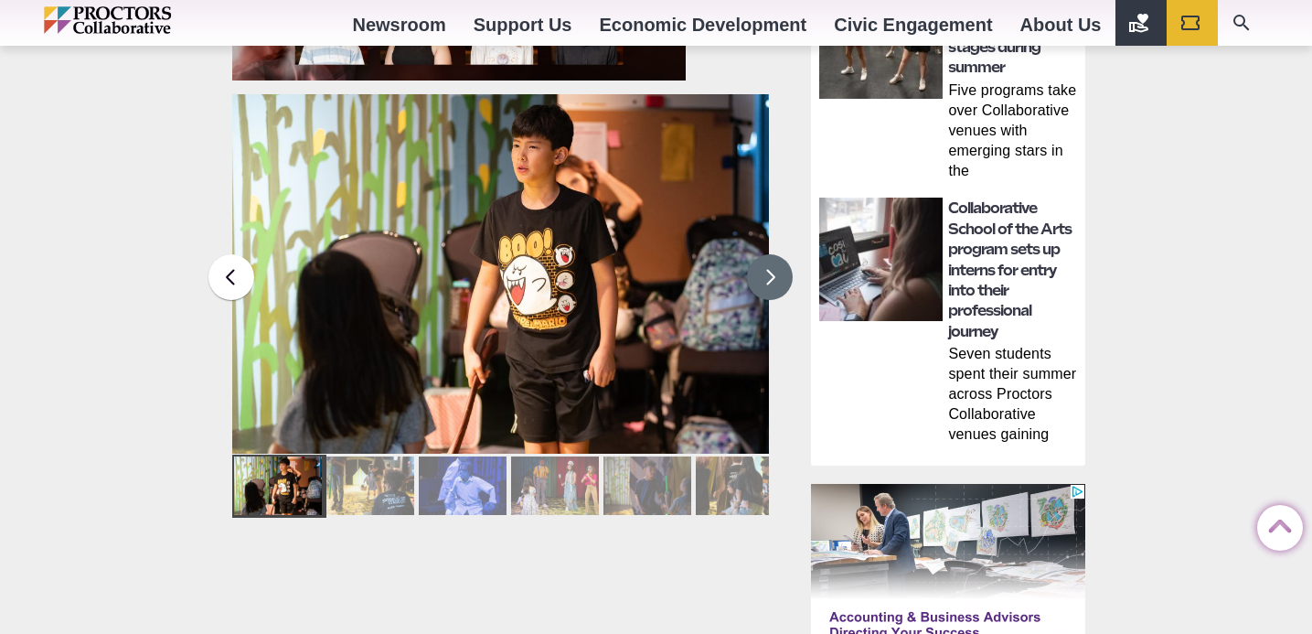
click at [778, 278] on button at bounding box center [770, 277] width 46 height 46
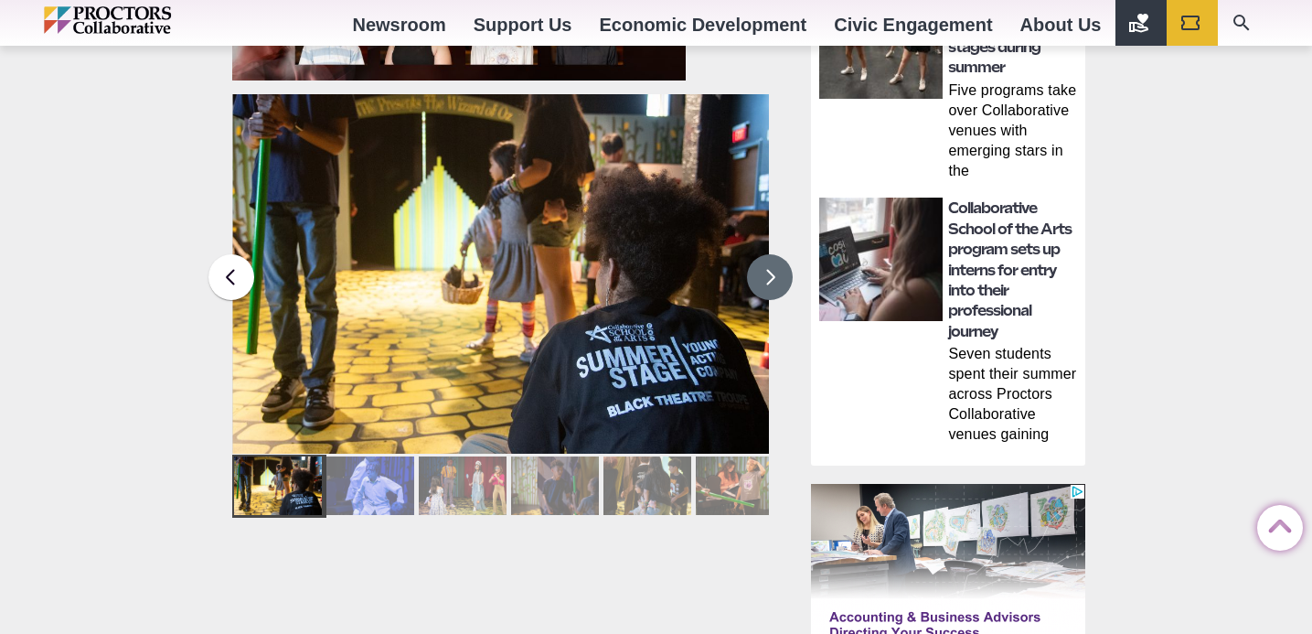
click at [778, 278] on button at bounding box center [770, 277] width 46 height 46
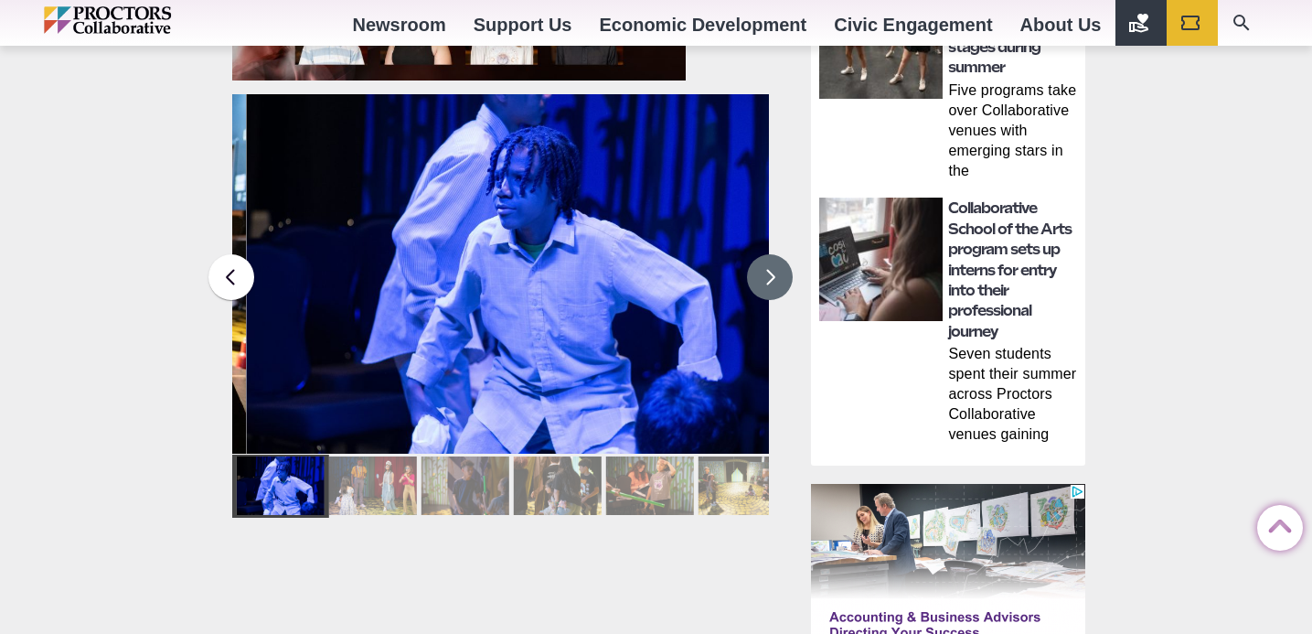
click at [778, 278] on button at bounding box center [770, 277] width 46 height 46
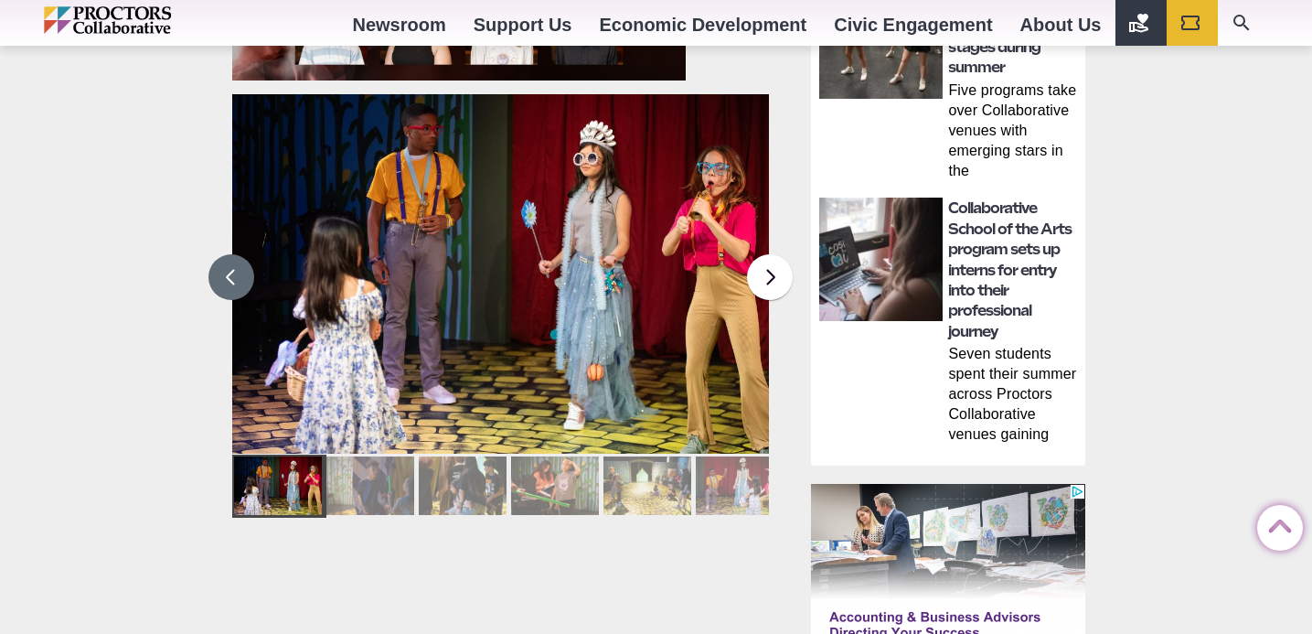
click at [217, 278] on button at bounding box center [232, 277] width 46 height 46
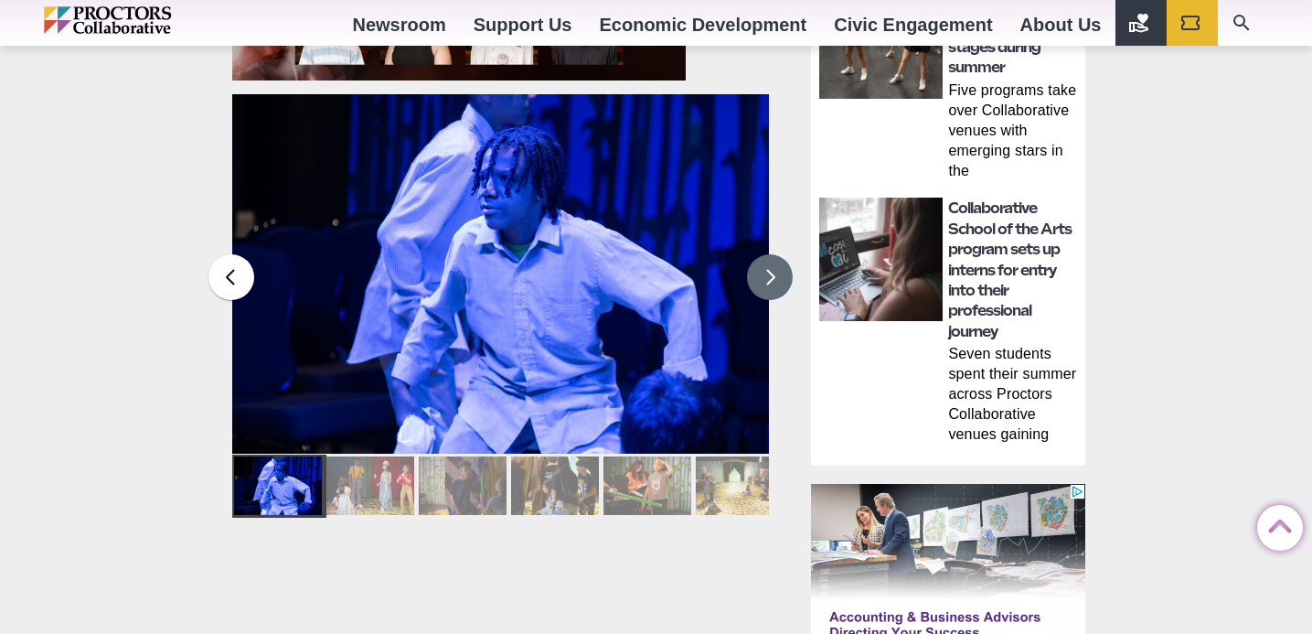
click at [769, 273] on button at bounding box center [770, 277] width 46 height 46
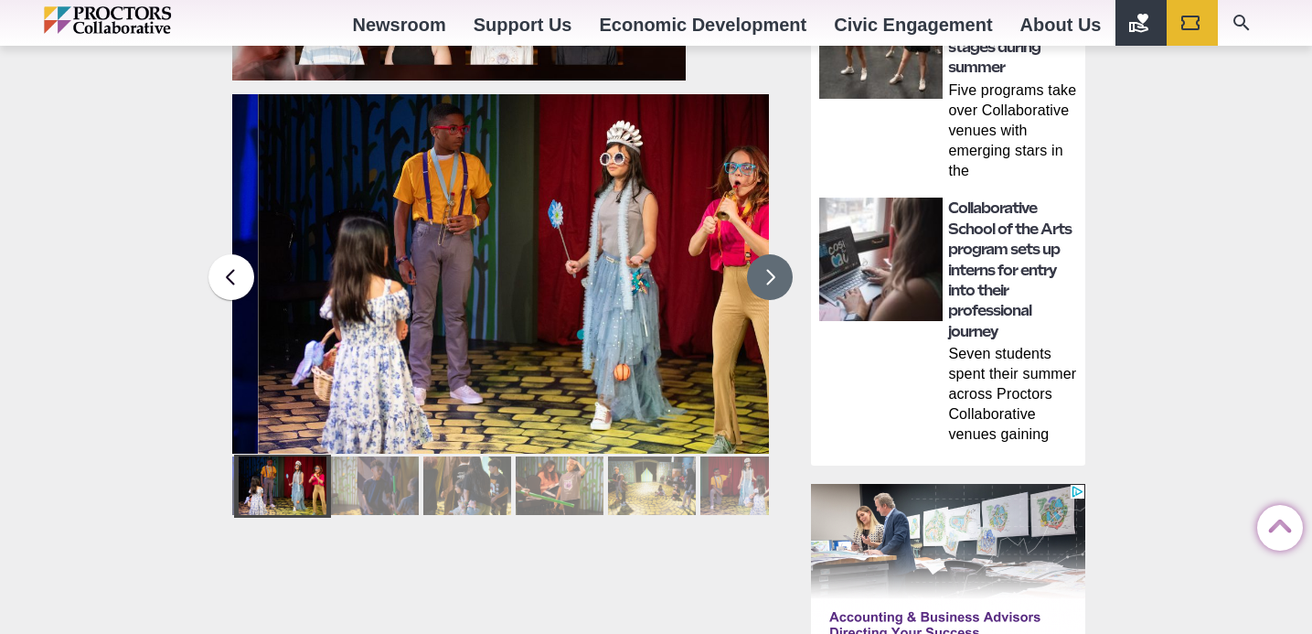
click at [770, 276] on button at bounding box center [770, 277] width 46 height 46
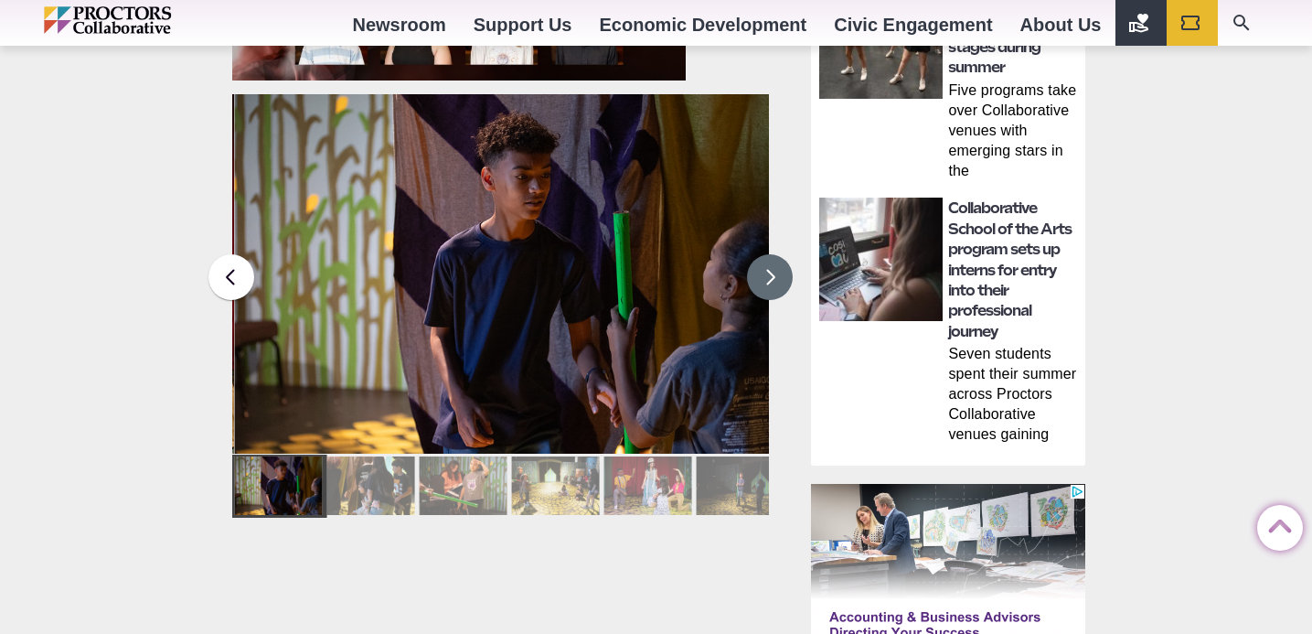
click at [771, 276] on button at bounding box center [770, 277] width 46 height 46
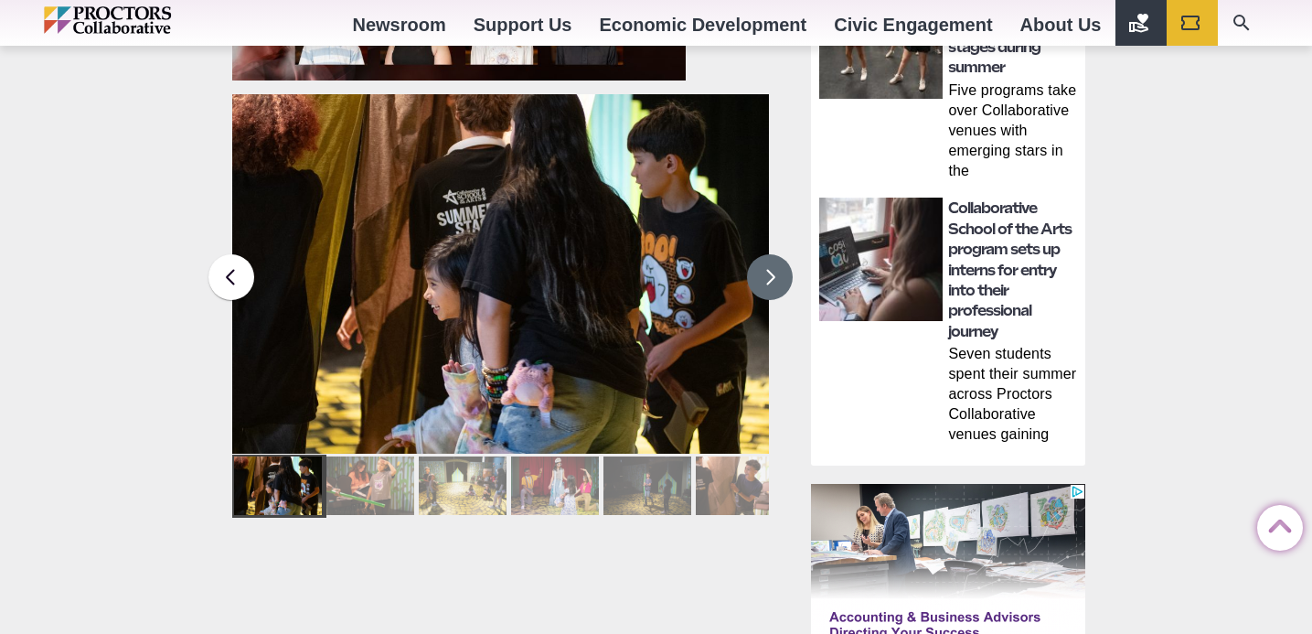
click at [771, 276] on button at bounding box center [770, 277] width 46 height 46
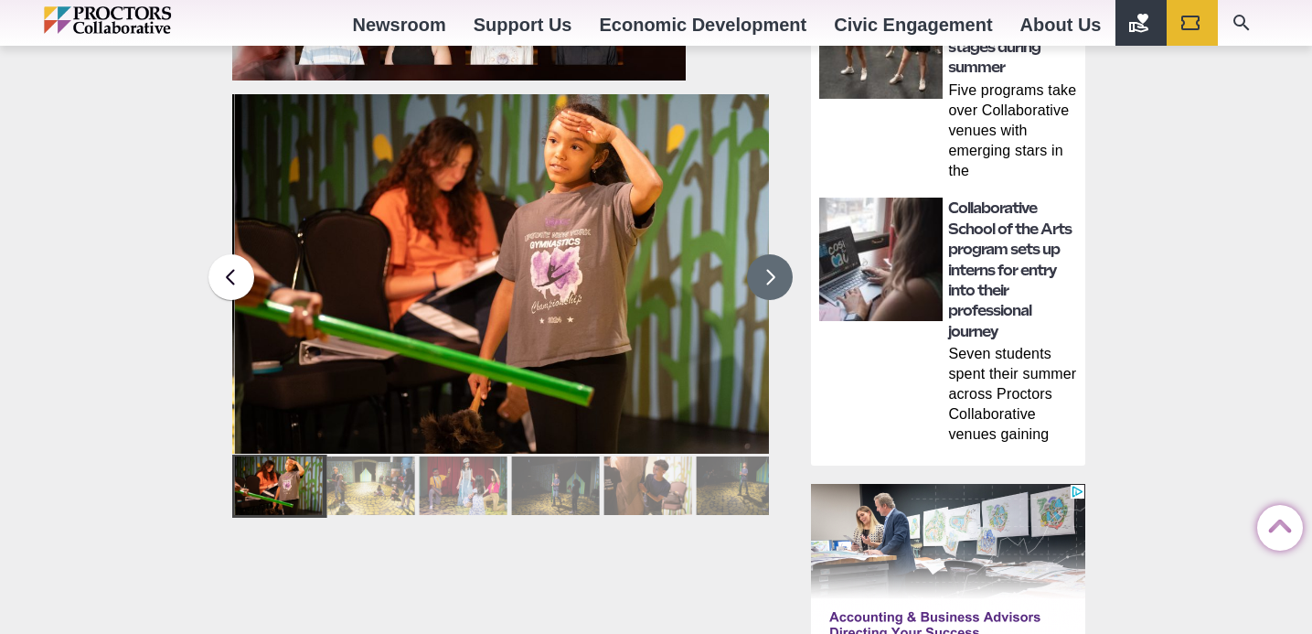
click at [771, 276] on button at bounding box center [770, 277] width 46 height 46
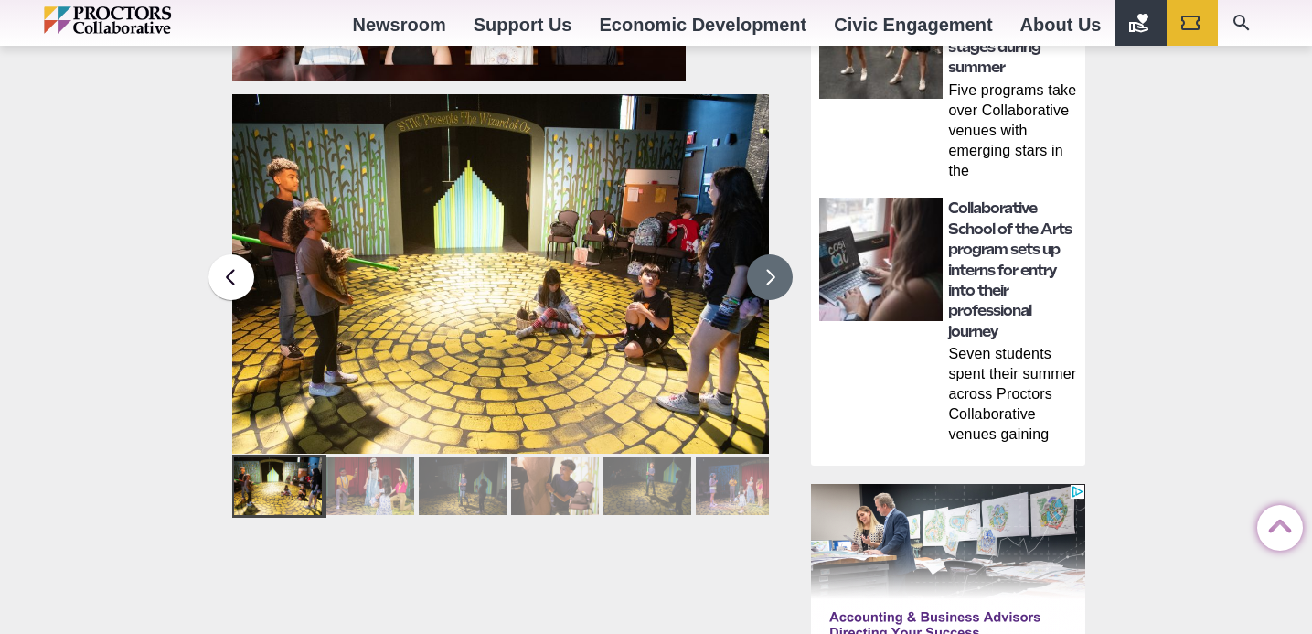
click at [764, 270] on button at bounding box center [770, 277] width 46 height 46
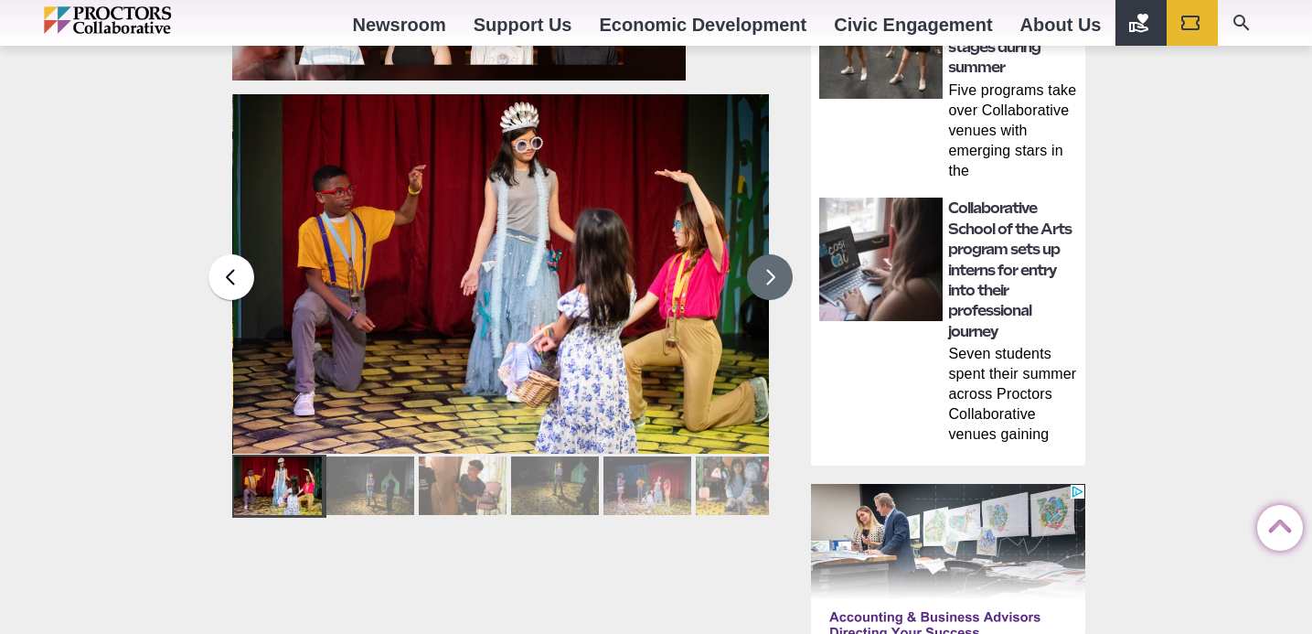
click at [764, 270] on button at bounding box center [770, 277] width 46 height 46
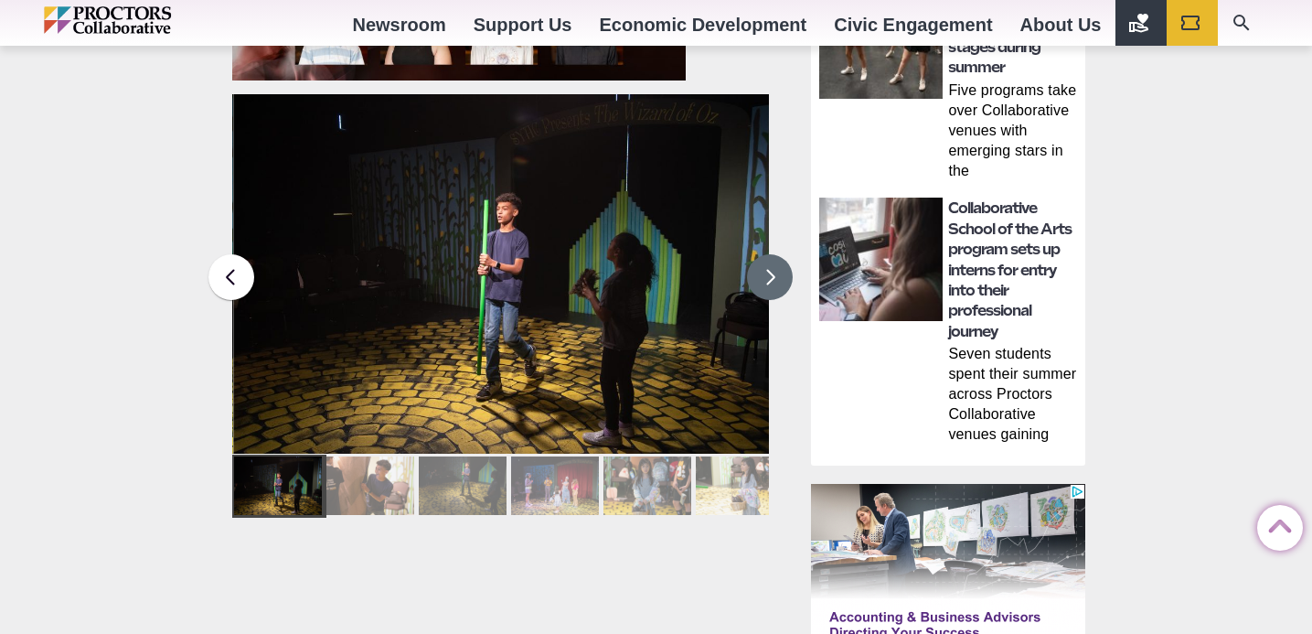
click at [764, 270] on button at bounding box center [770, 277] width 46 height 46
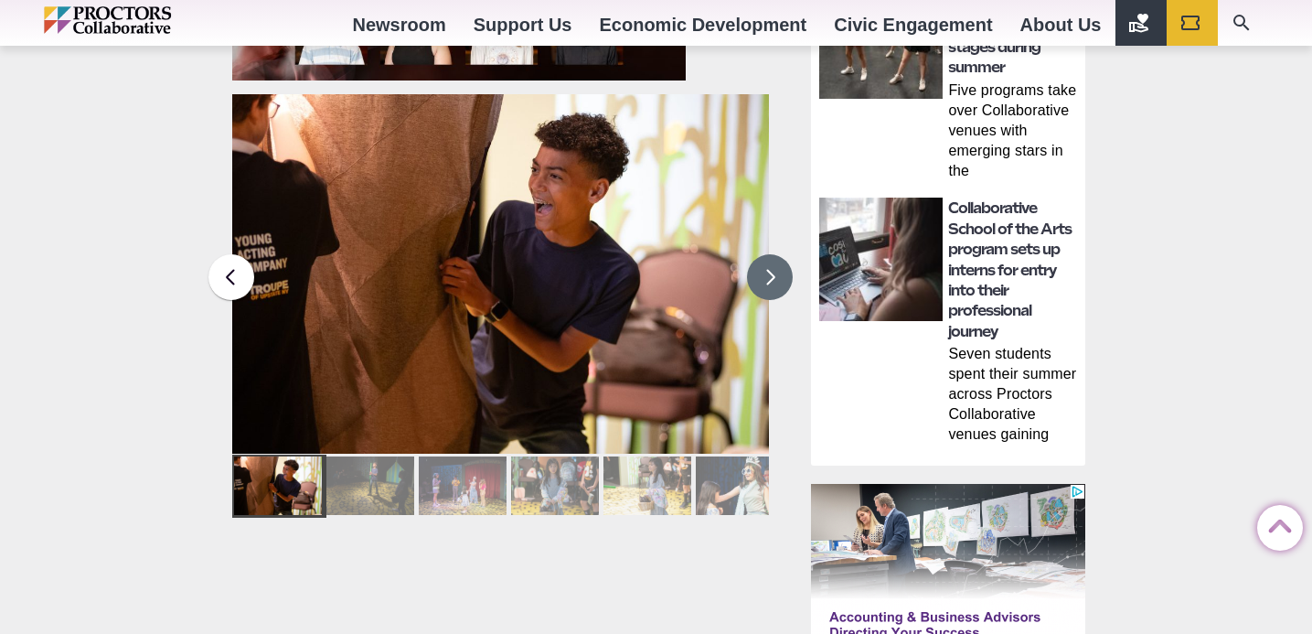
click at [764, 270] on button at bounding box center [770, 277] width 46 height 46
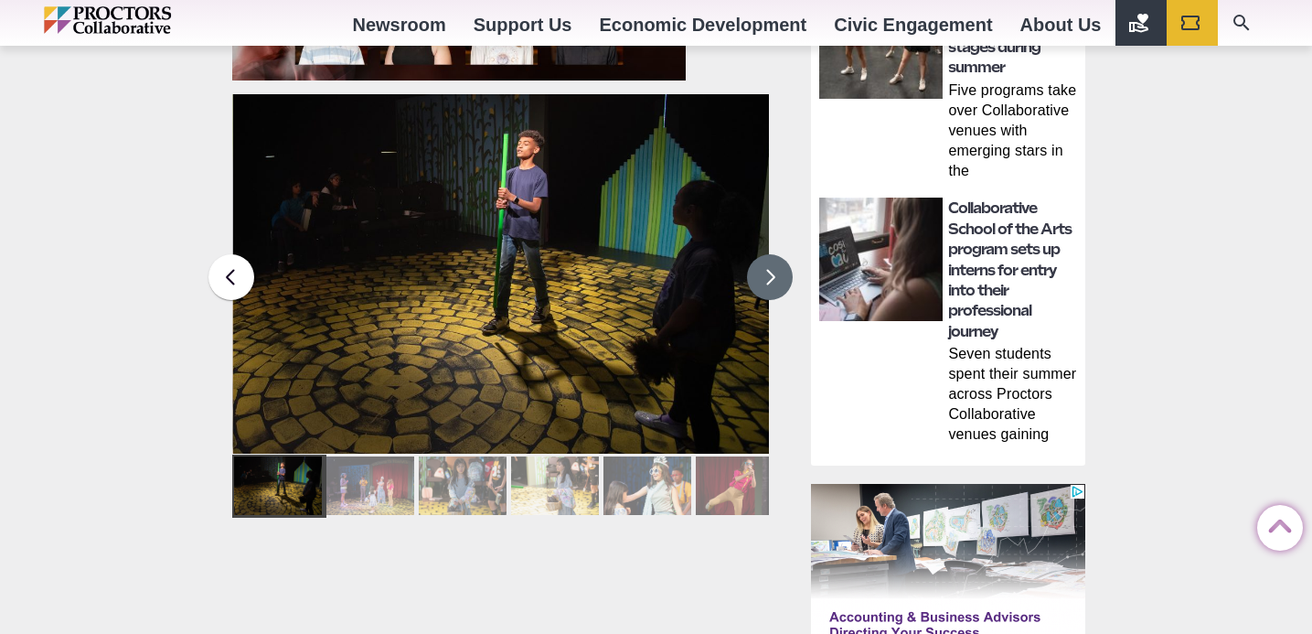
click at [764, 270] on button at bounding box center [770, 277] width 46 height 46
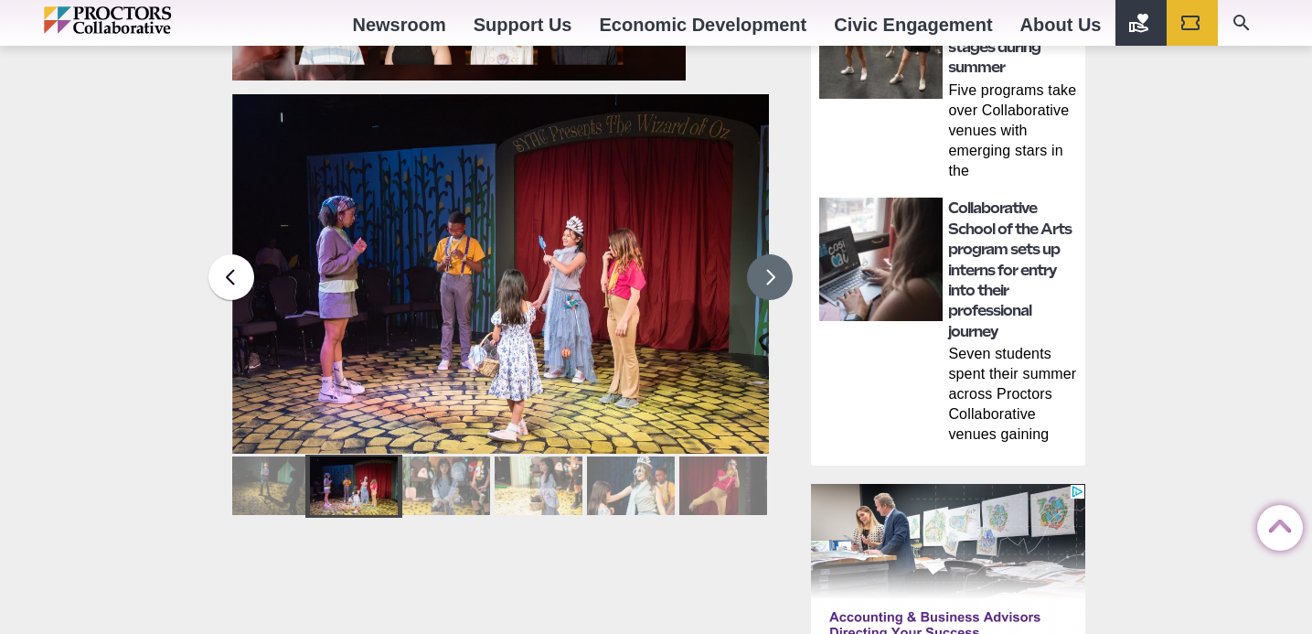
click at [764, 270] on button at bounding box center [770, 277] width 46 height 46
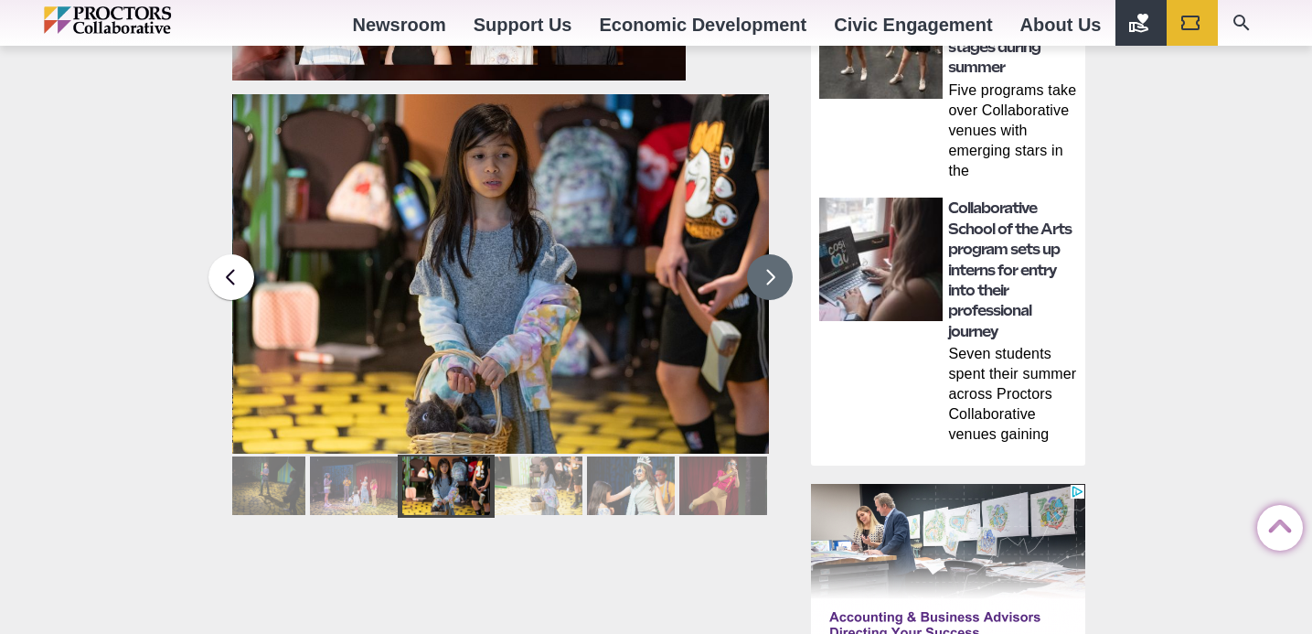
click at [764, 270] on button at bounding box center [770, 277] width 46 height 46
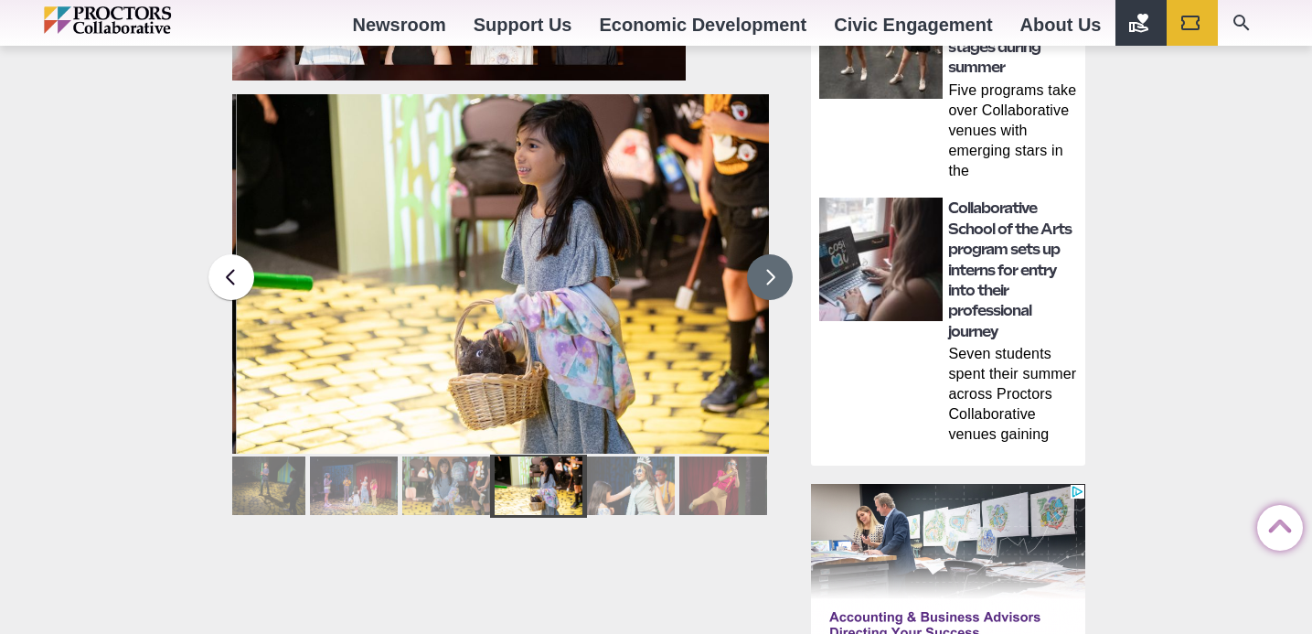
click at [764, 270] on button at bounding box center [770, 277] width 46 height 46
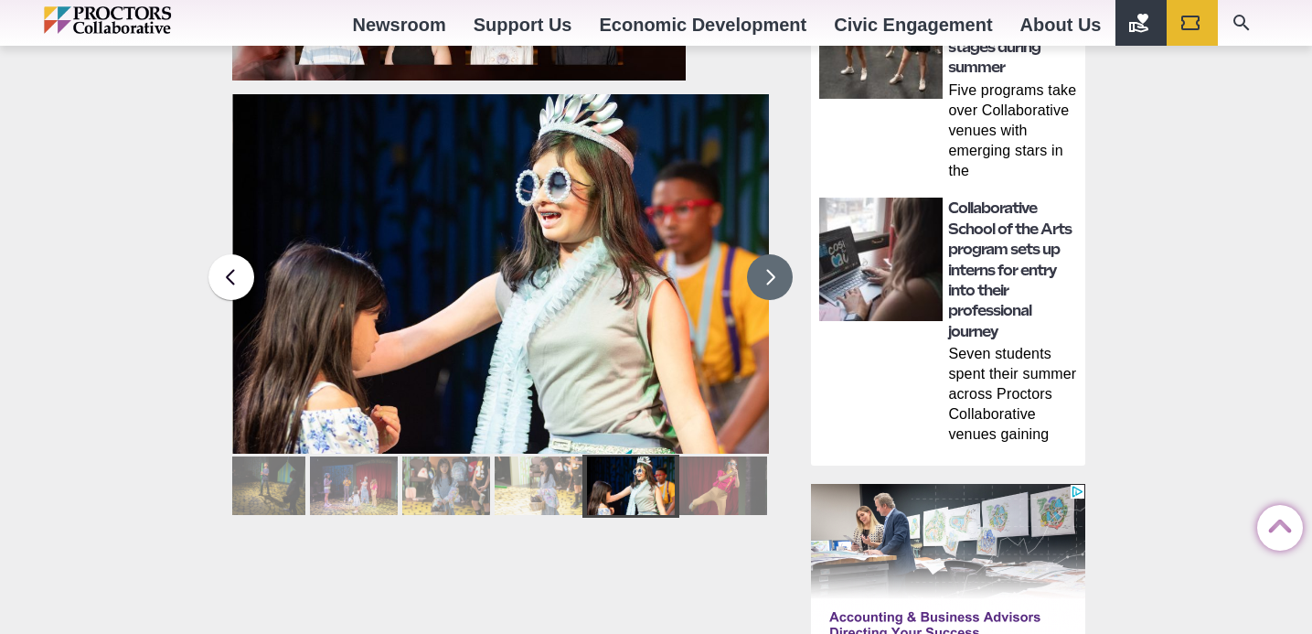
click at [764, 270] on button at bounding box center [770, 277] width 46 height 46
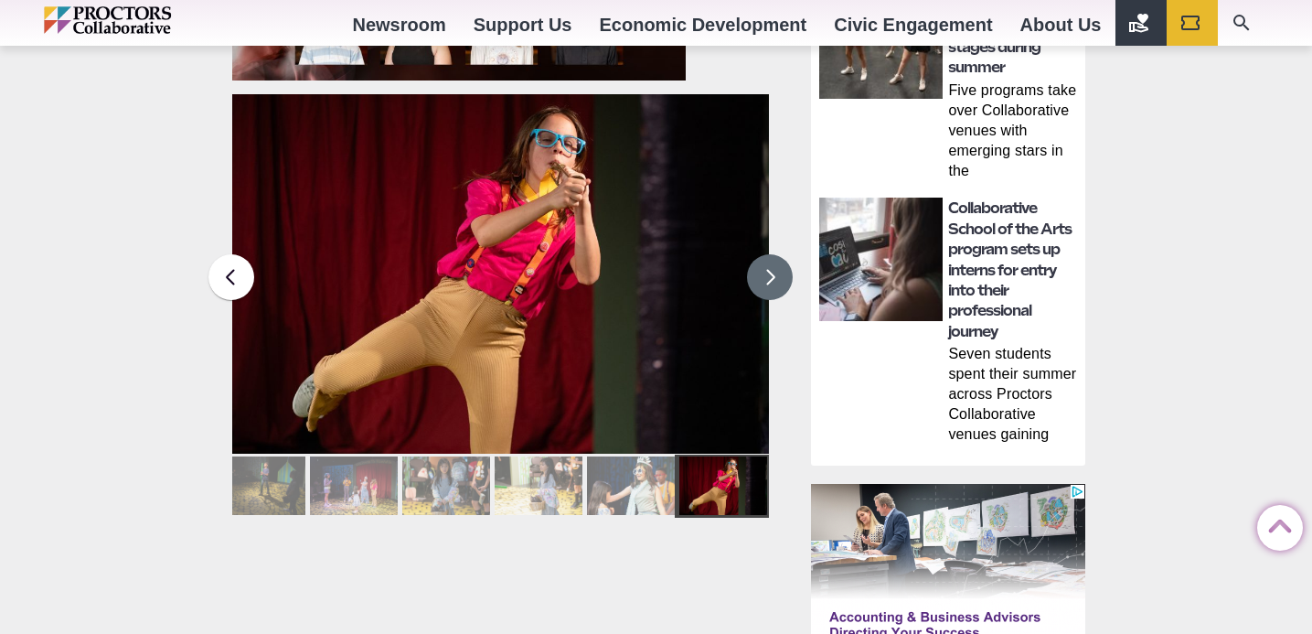
click at [764, 270] on button at bounding box center [770, 277] width 46 height 46
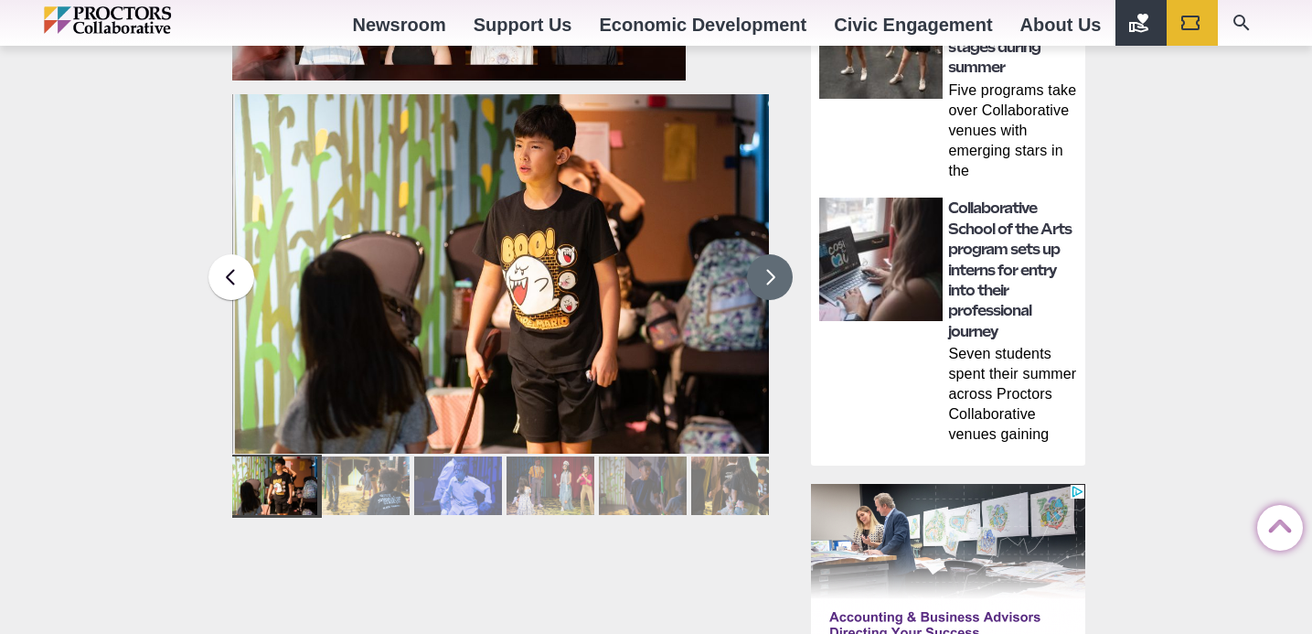
click at [764, 270] on button at bounding box center [770, 277] width 46 height 46
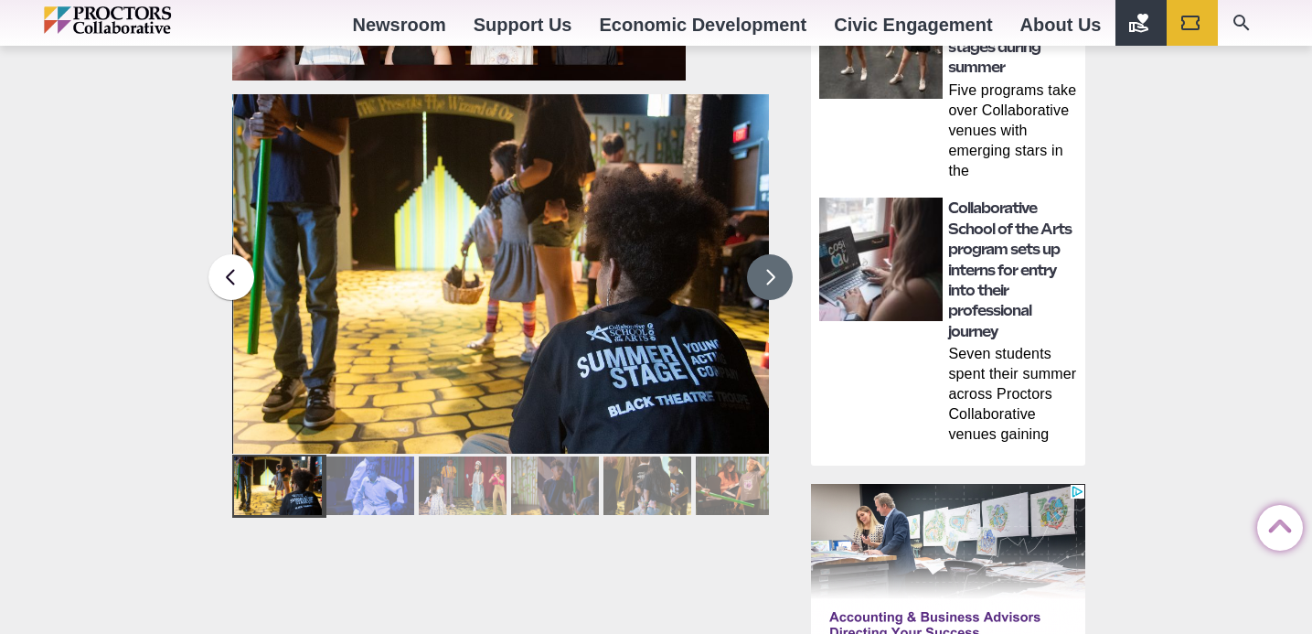
click at [764, 270] on button at bounding box center [770, 277] width 46 height 46
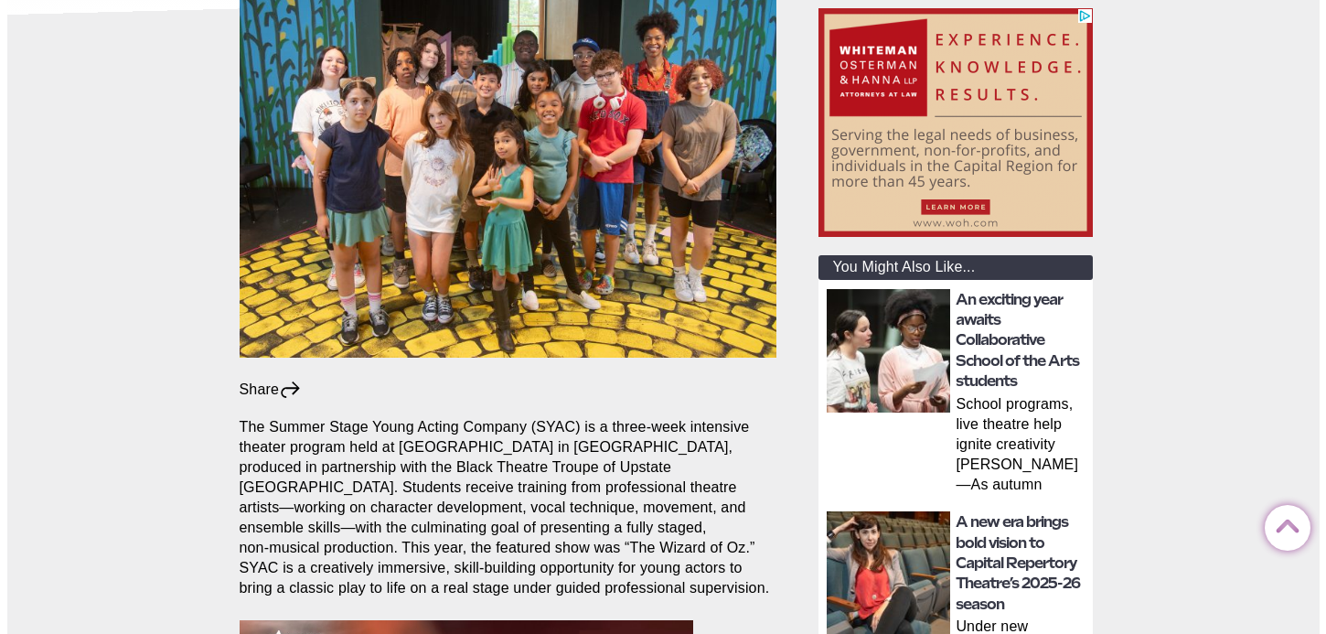
scroll to position [0, 0]
